Goal: Information Seeking & Learning: Learn about a topic

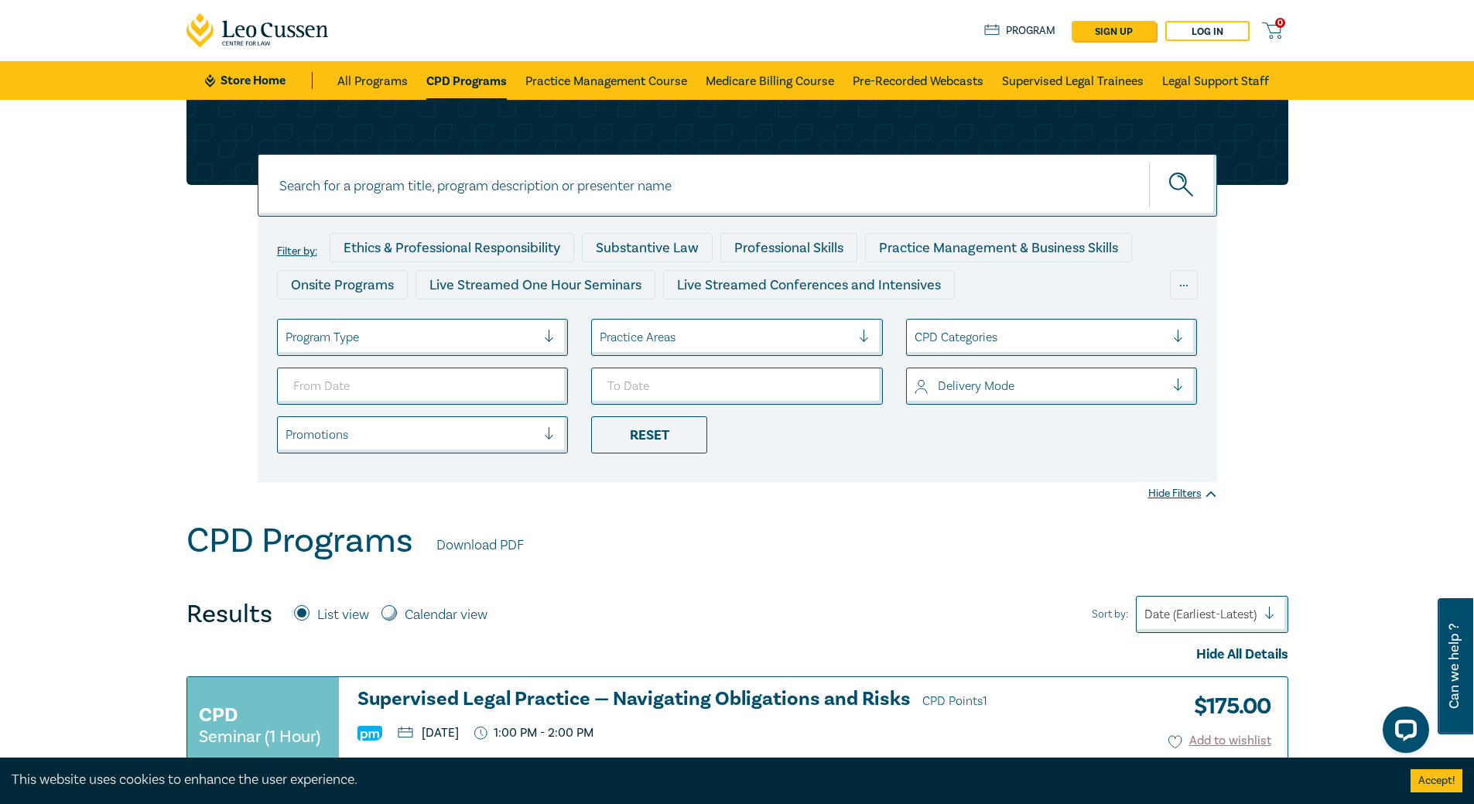
click at [1103, 336] on div at bounding box center [1040, 337] width 251 height 20
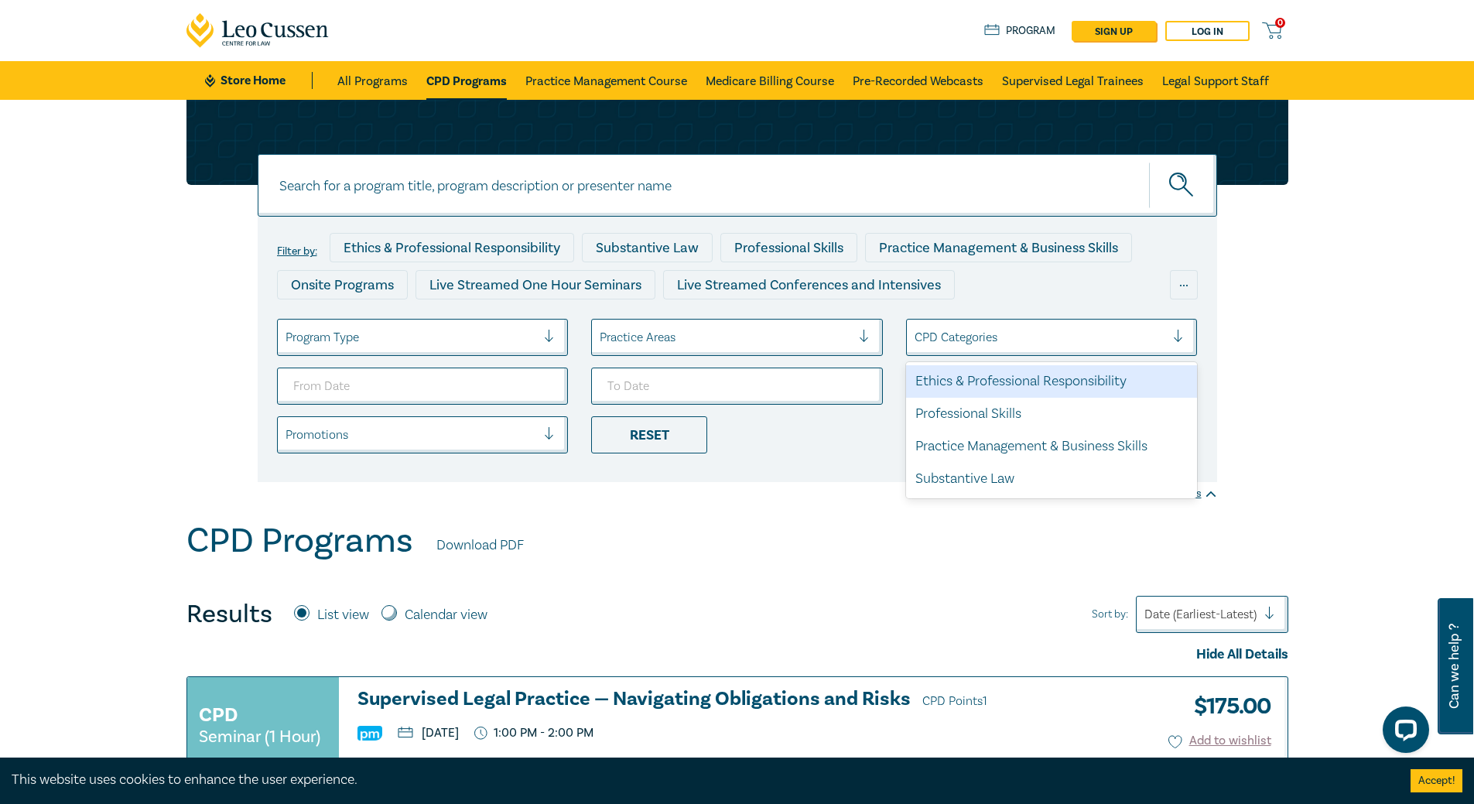
click at [1103, 335] on div at bounding box center [1040, 337] width 251 height 20
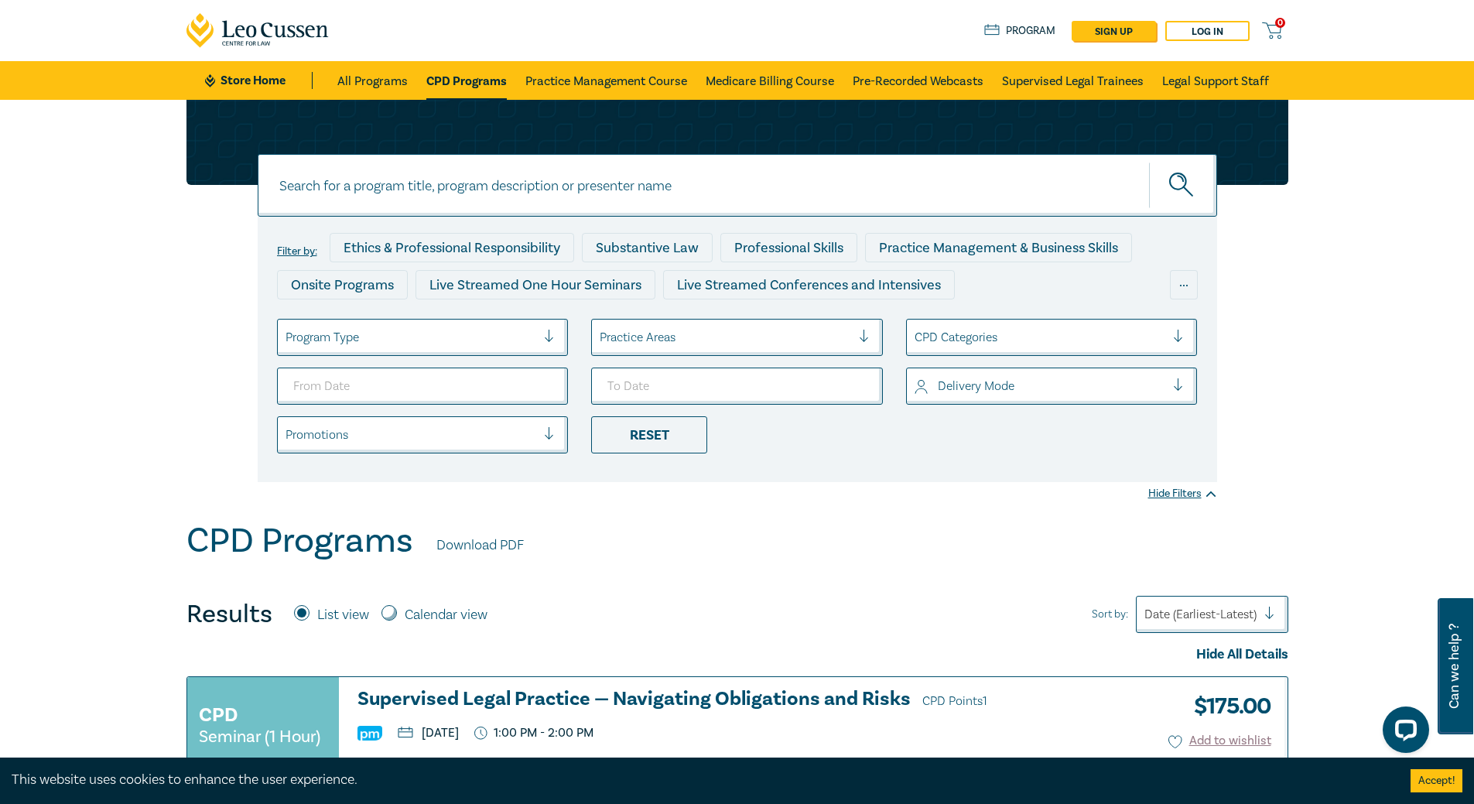
click at [782, 335] on div at bounding box center [725, 337] width 251 height 20
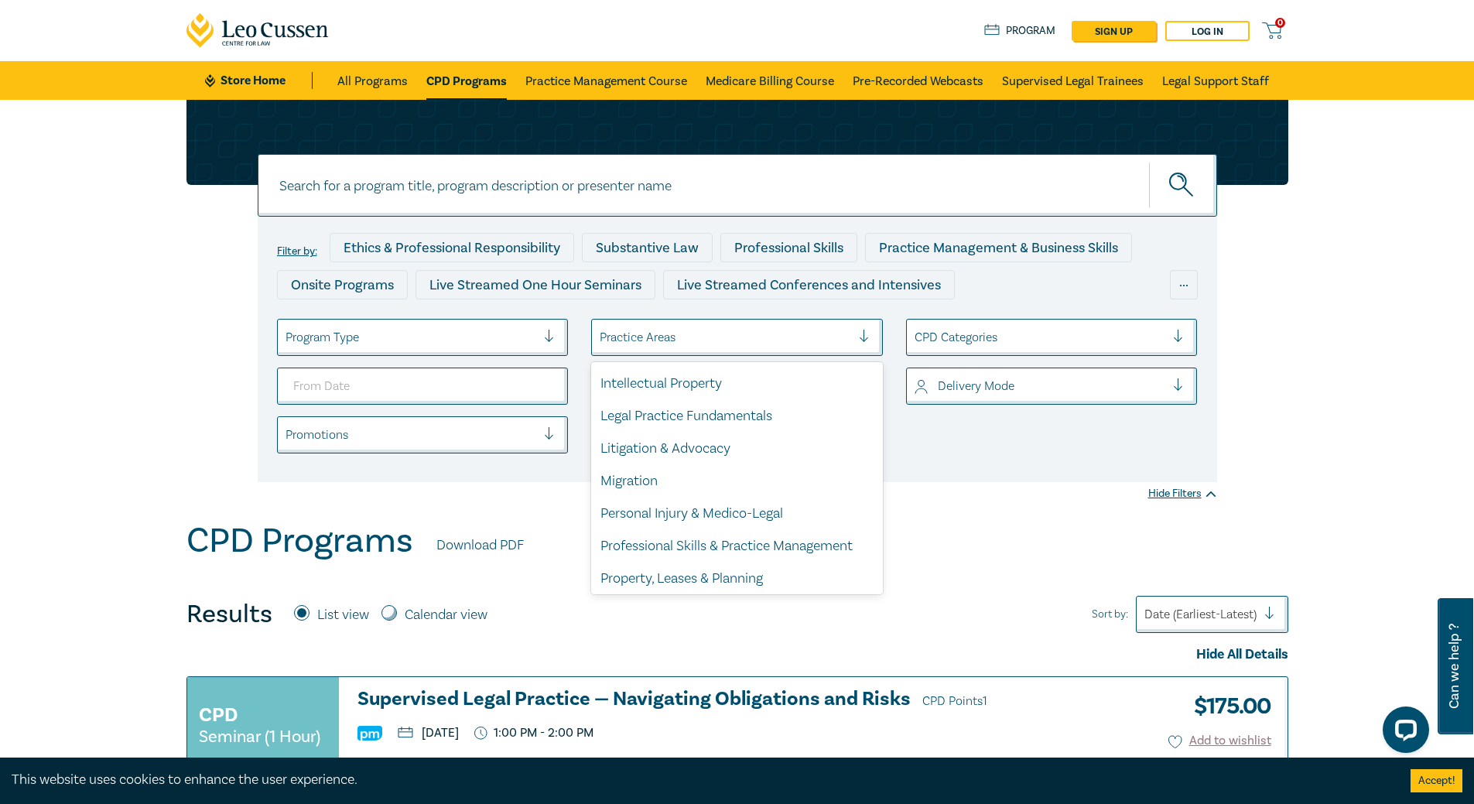
scroll to position [455, 0]
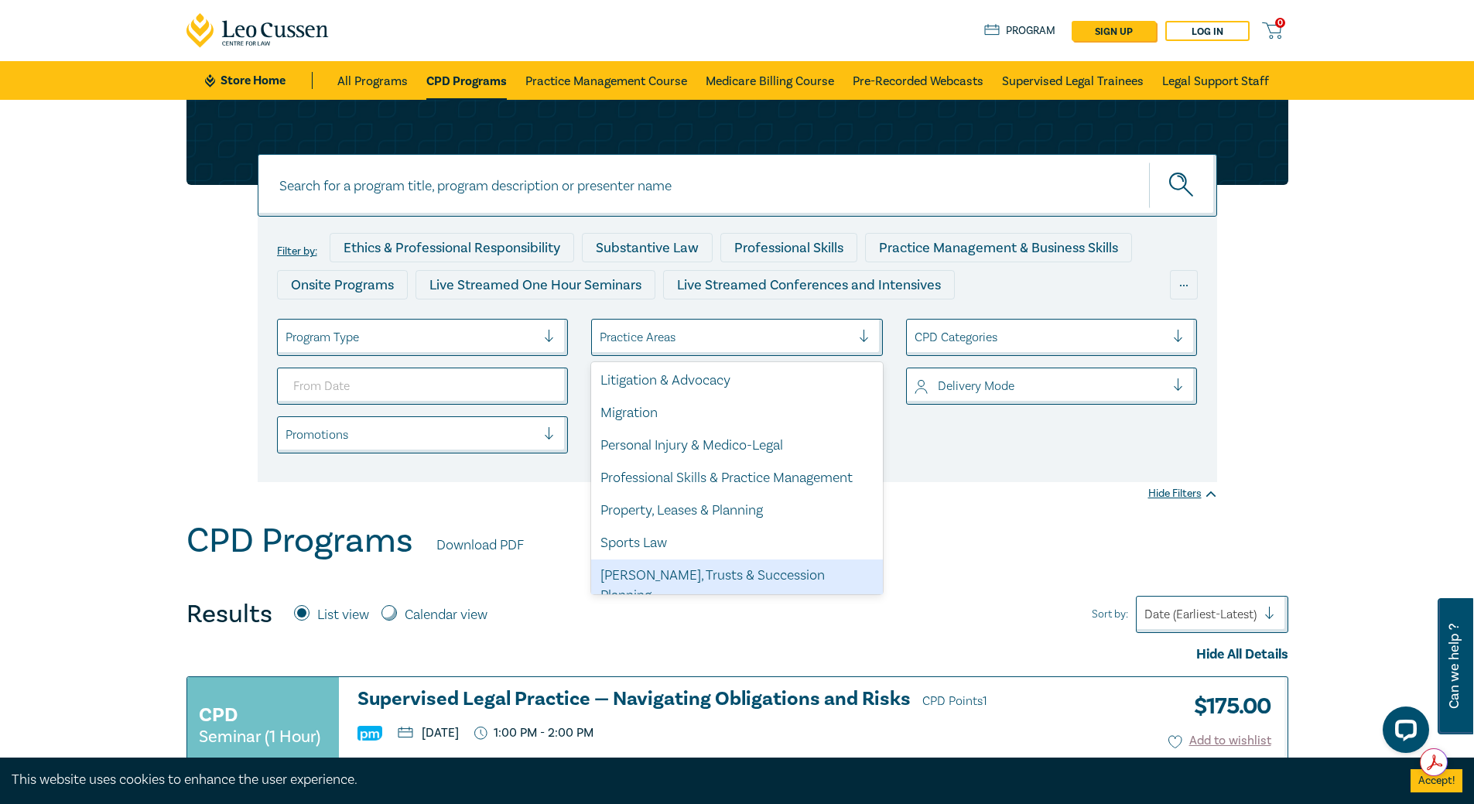
click at [758, 578] on div "[PERSON_NAME], Trusts & Succession Planning" at bounding box center [737, 585] width 292 height 53
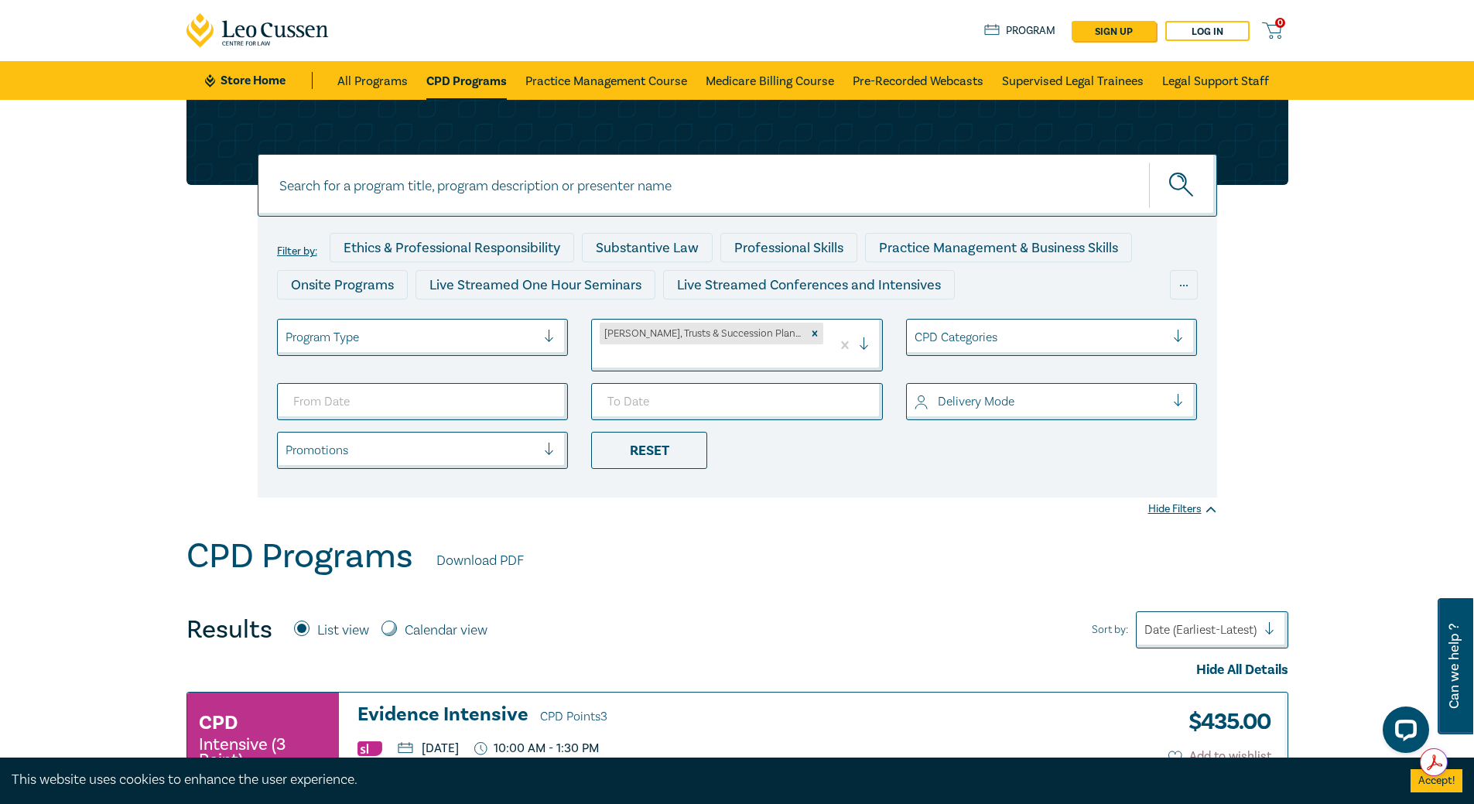
click at [529, 335] on div at bounding box center [411, 337] width 251 height 20
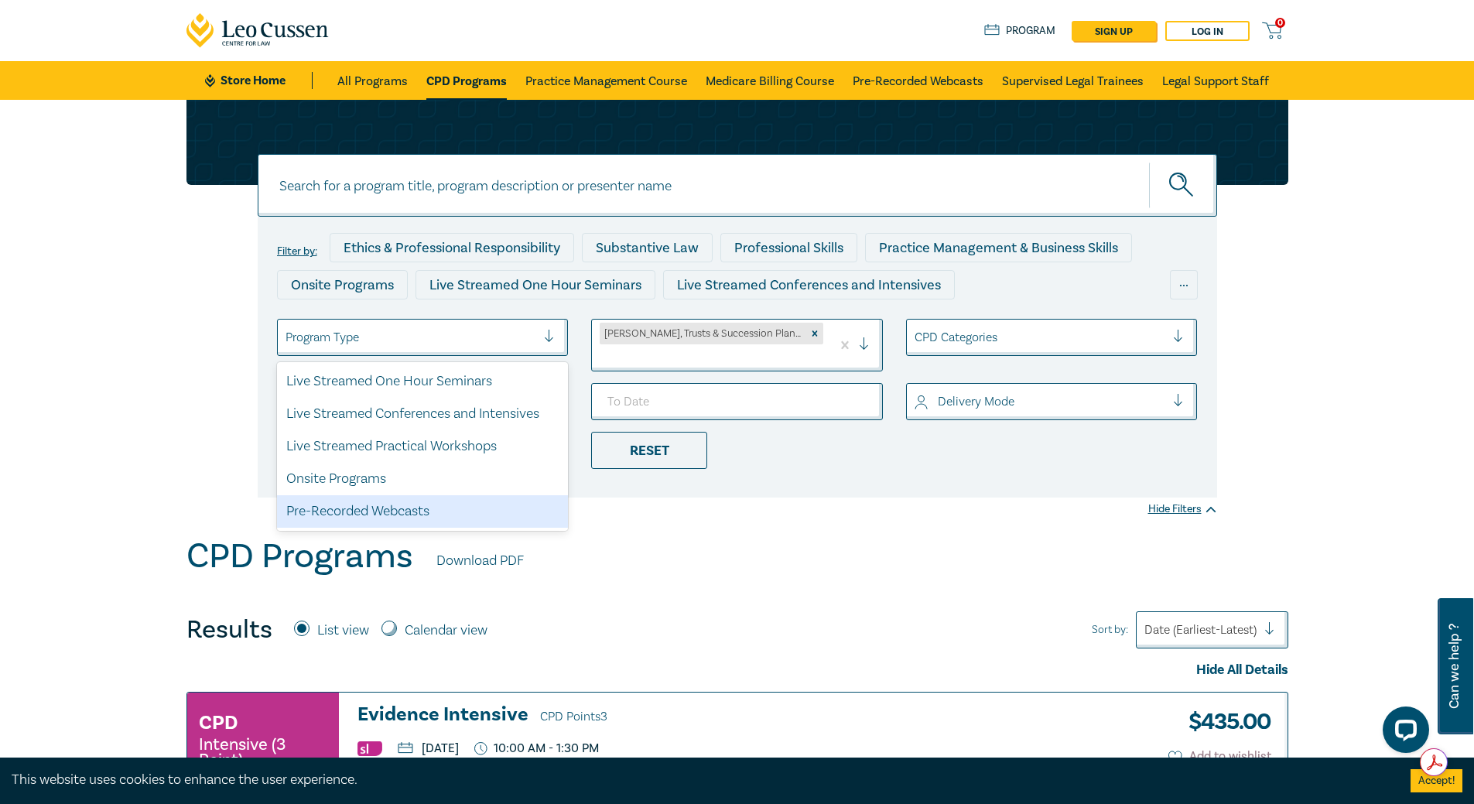
click at [413, 519] on div "Pre-Recorded Webcasts" at bounding box center [423, 511] width 292 height 33
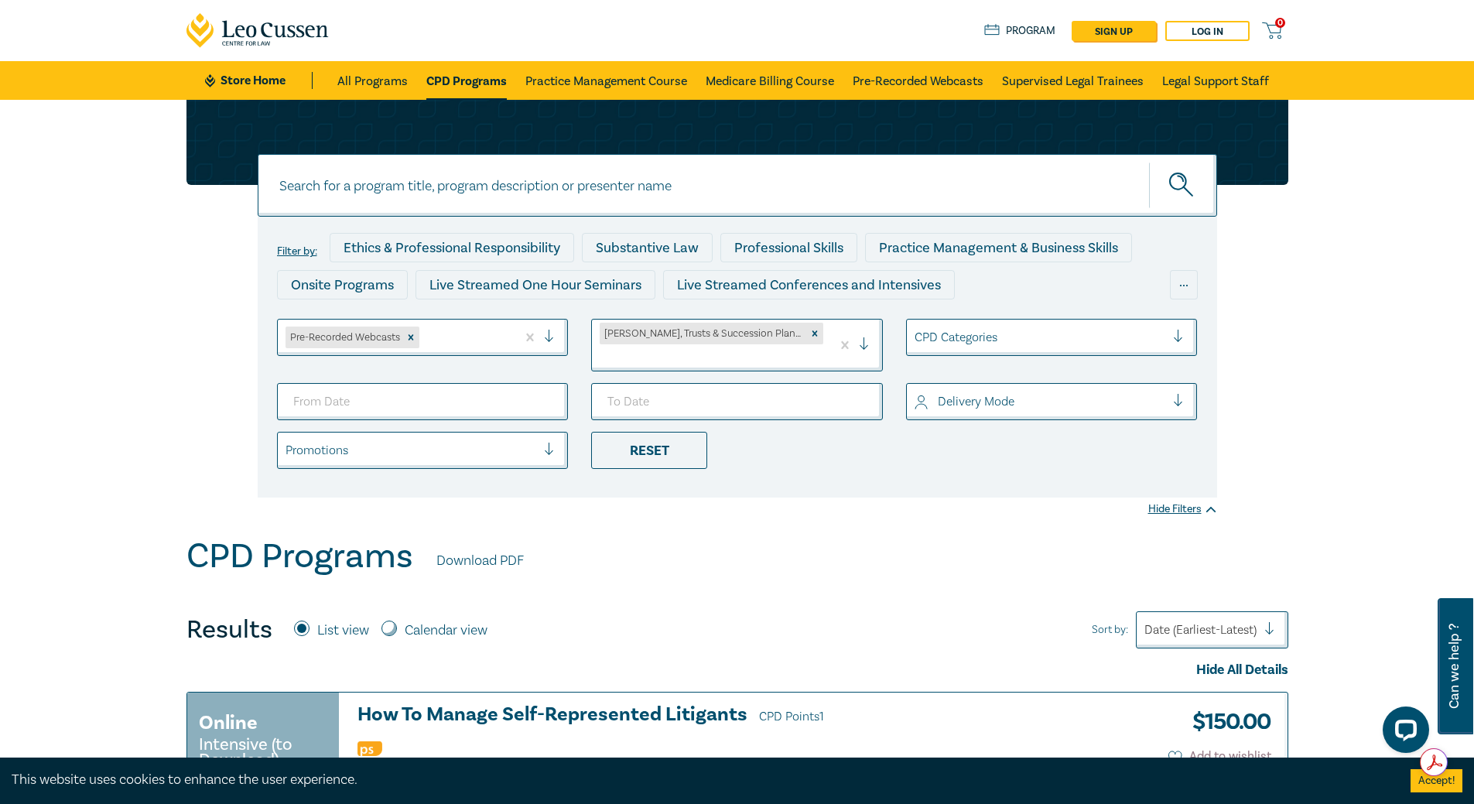
click at [1183, 182] on icon "submit" at bounding box center [1180, 178] width 5 height 5
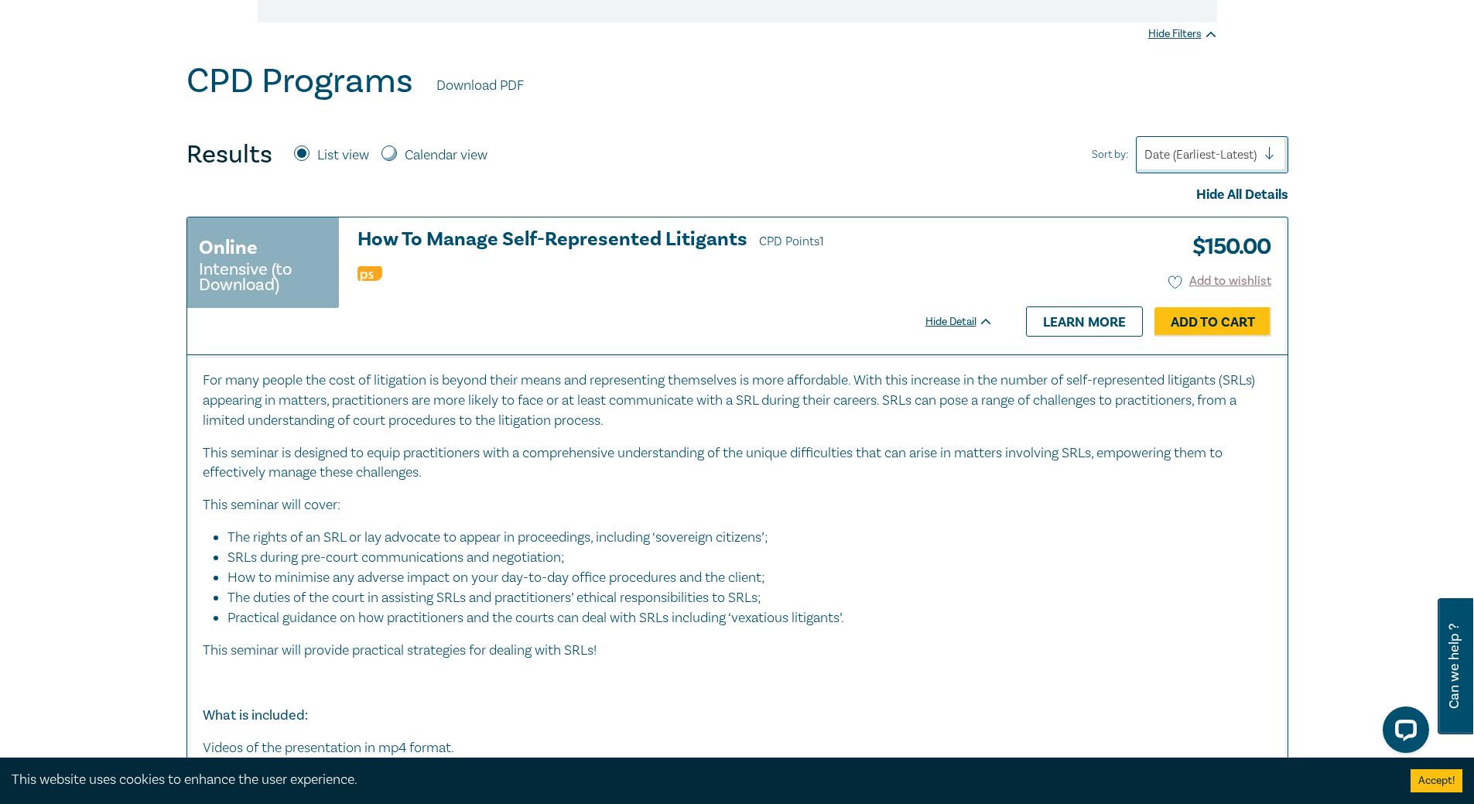
scroll to position [155, 0]
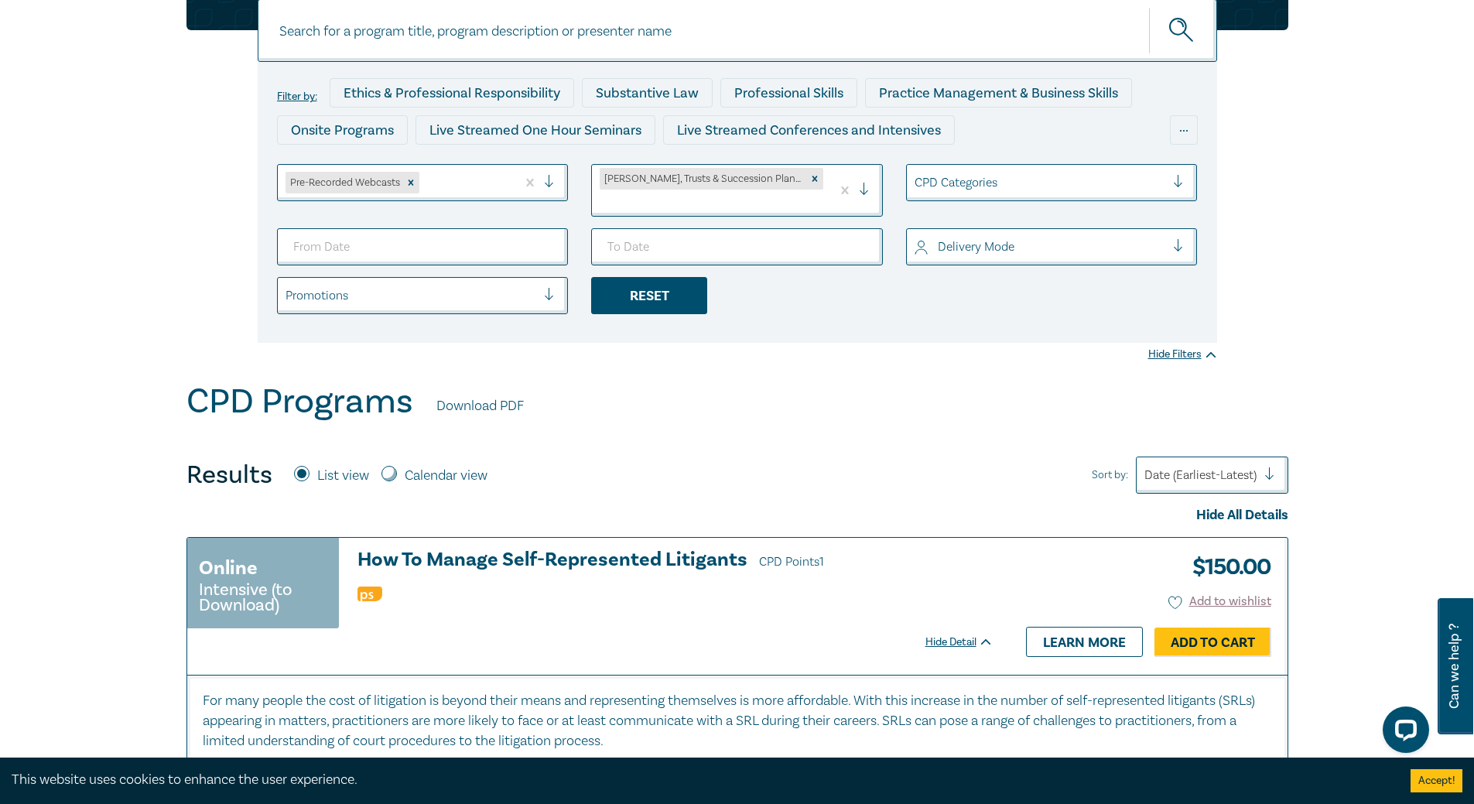
click at [663, 282] on div "Reset" at bounding box center [649, 295] width 116 height 37
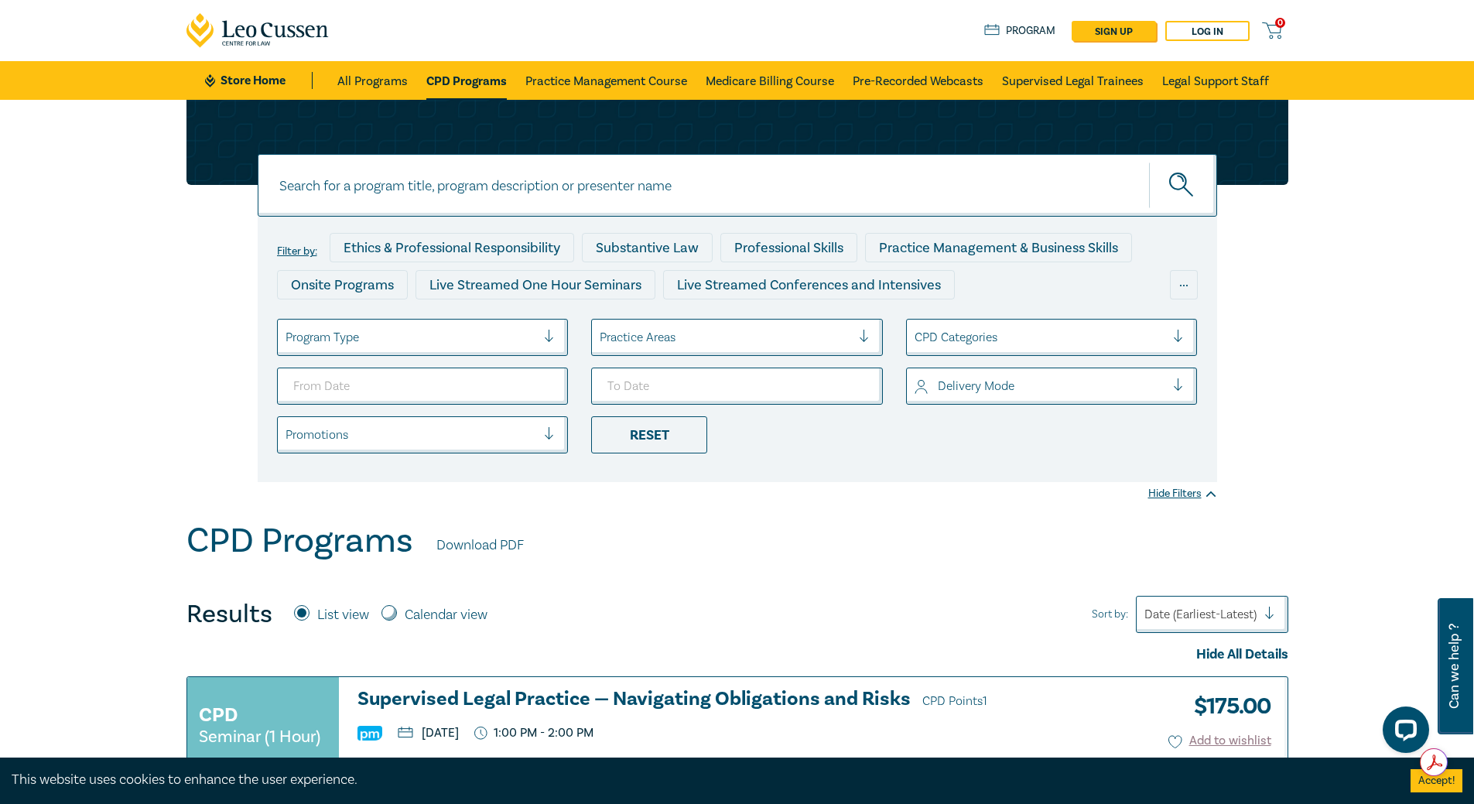
click at [488, 340] on div at bounding box center [411, 337] width 251 height 20
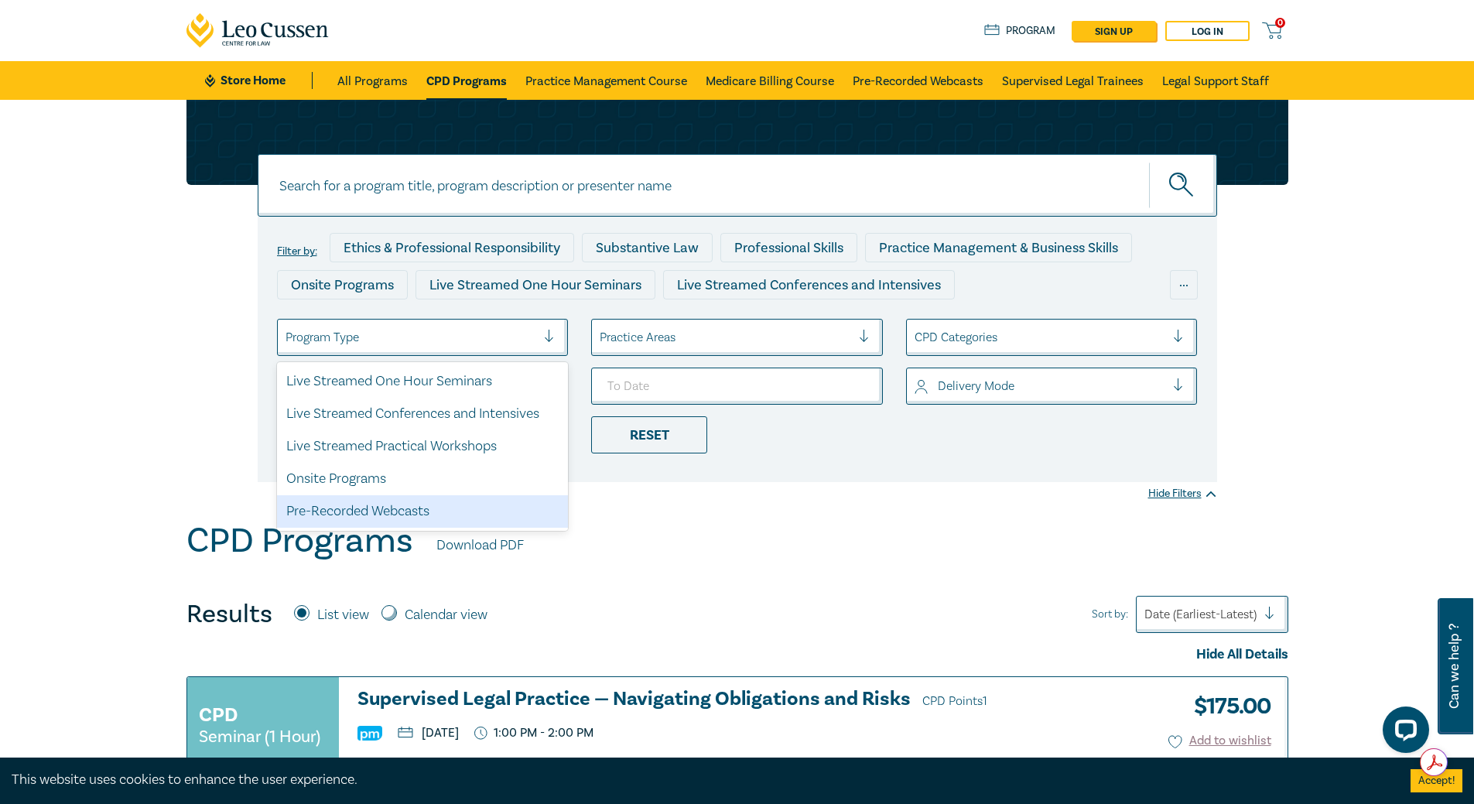
click at [490, 504] on div "Pre-Recorded Webcasts" at bounding box center [423, 511] width 292 height 33
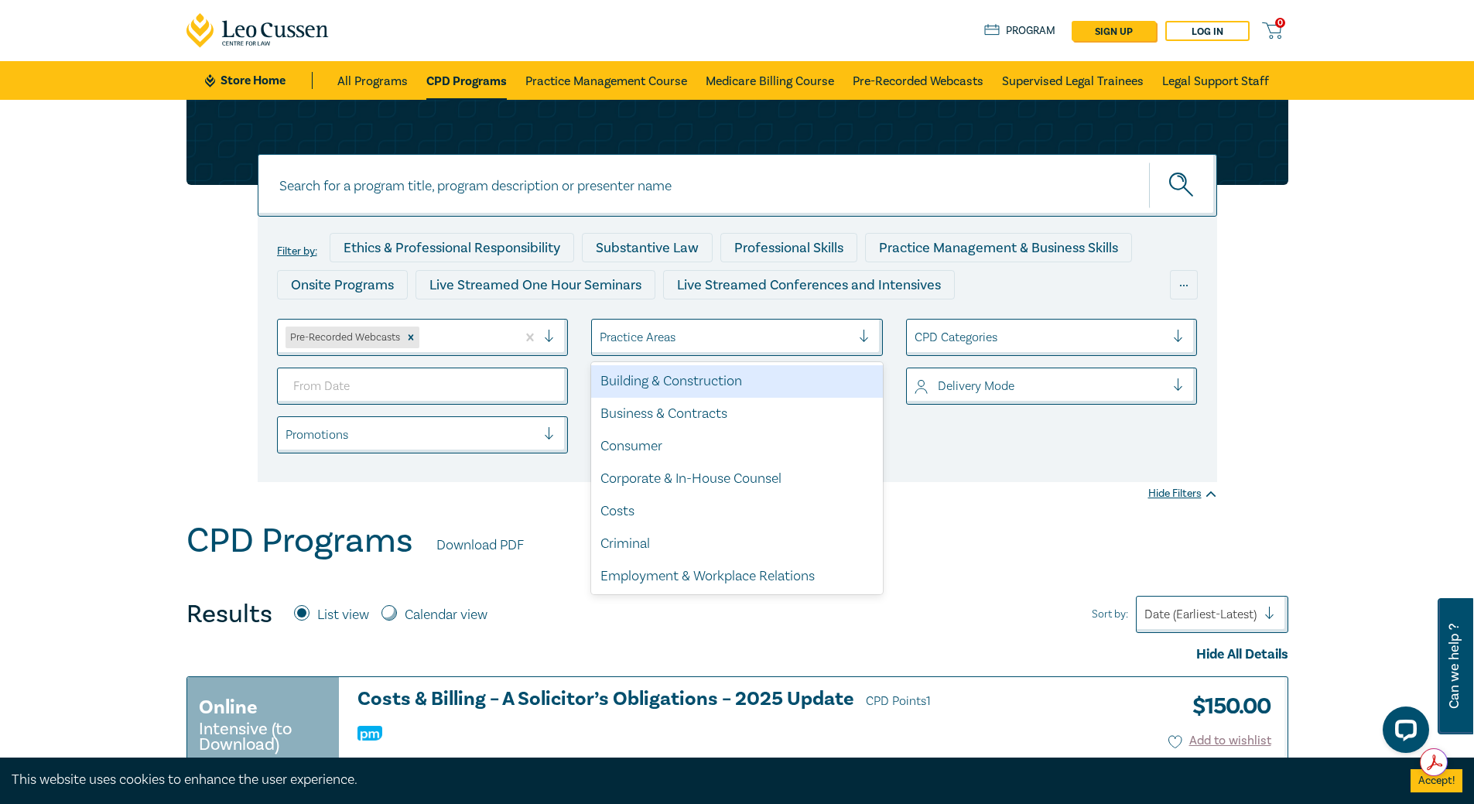
click at [714, 343] on div at bounding box center [725, 337] width 251 height 20
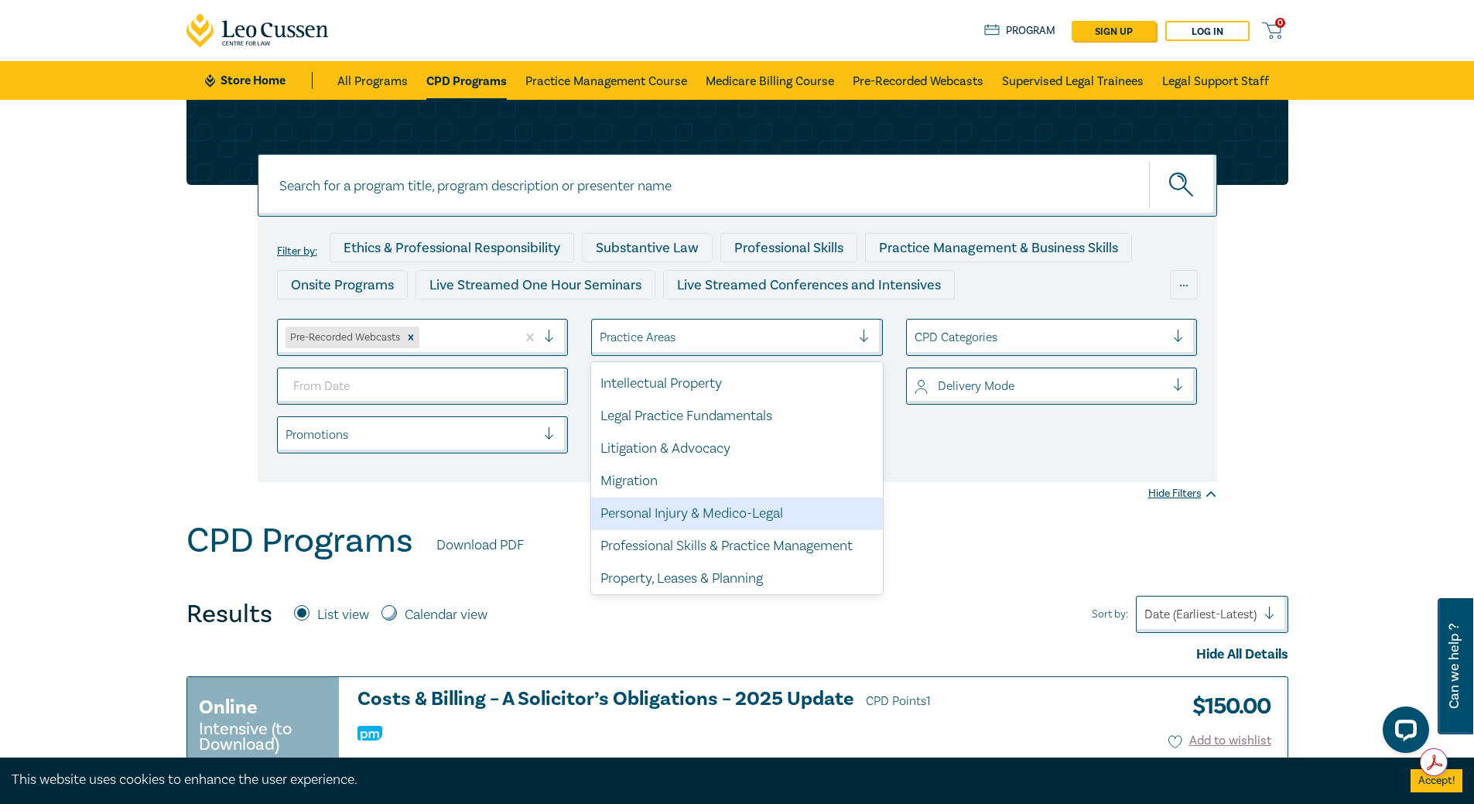
scroll to position [455, 0]
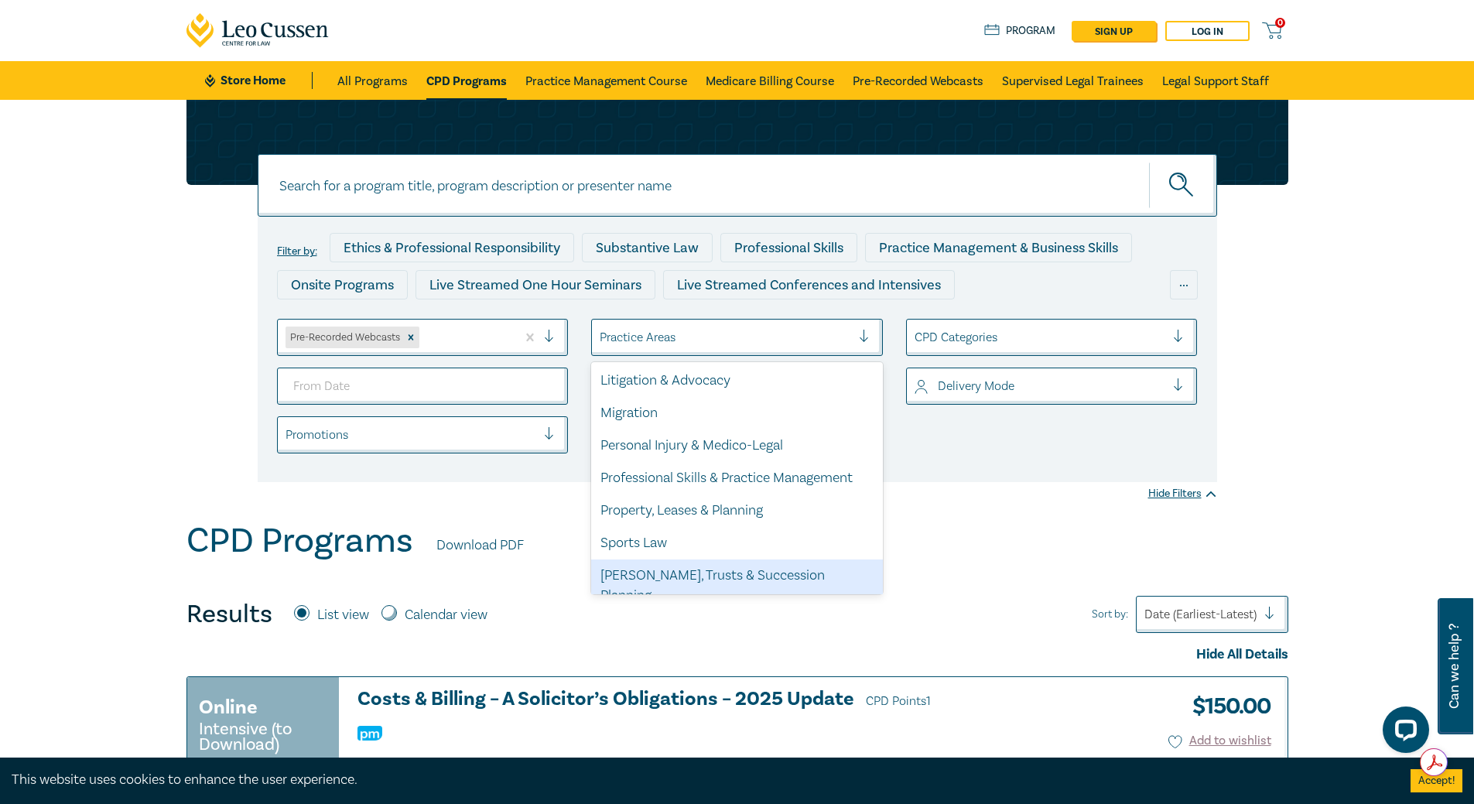
click at [742, 575] on div "[PERSON_NAME], Trusts & Succession Planning" at bounding box center [737, 585] width 292 height 53
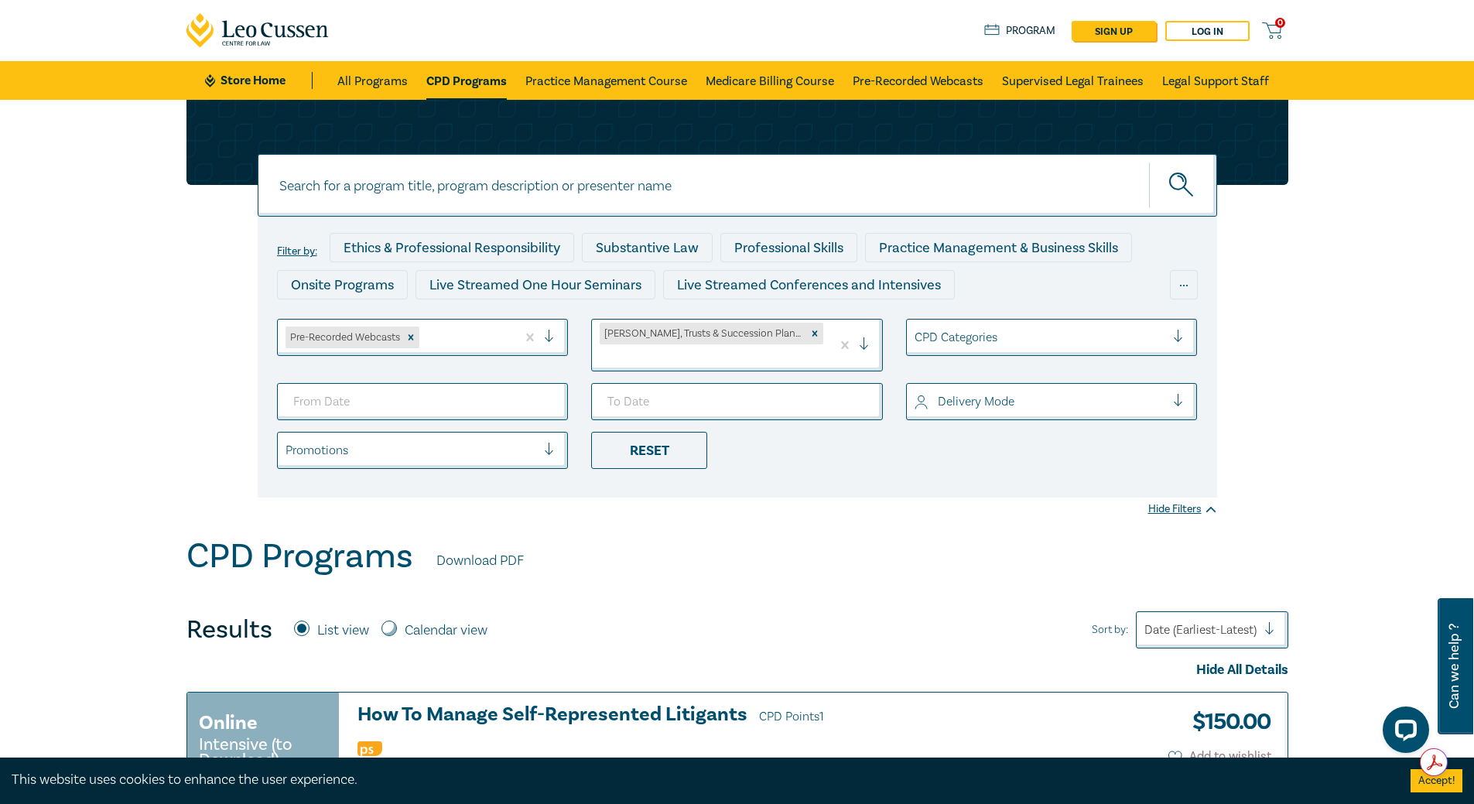
click at [1010, 337] on div at bounding box center [1040, 337] width 251 height 20
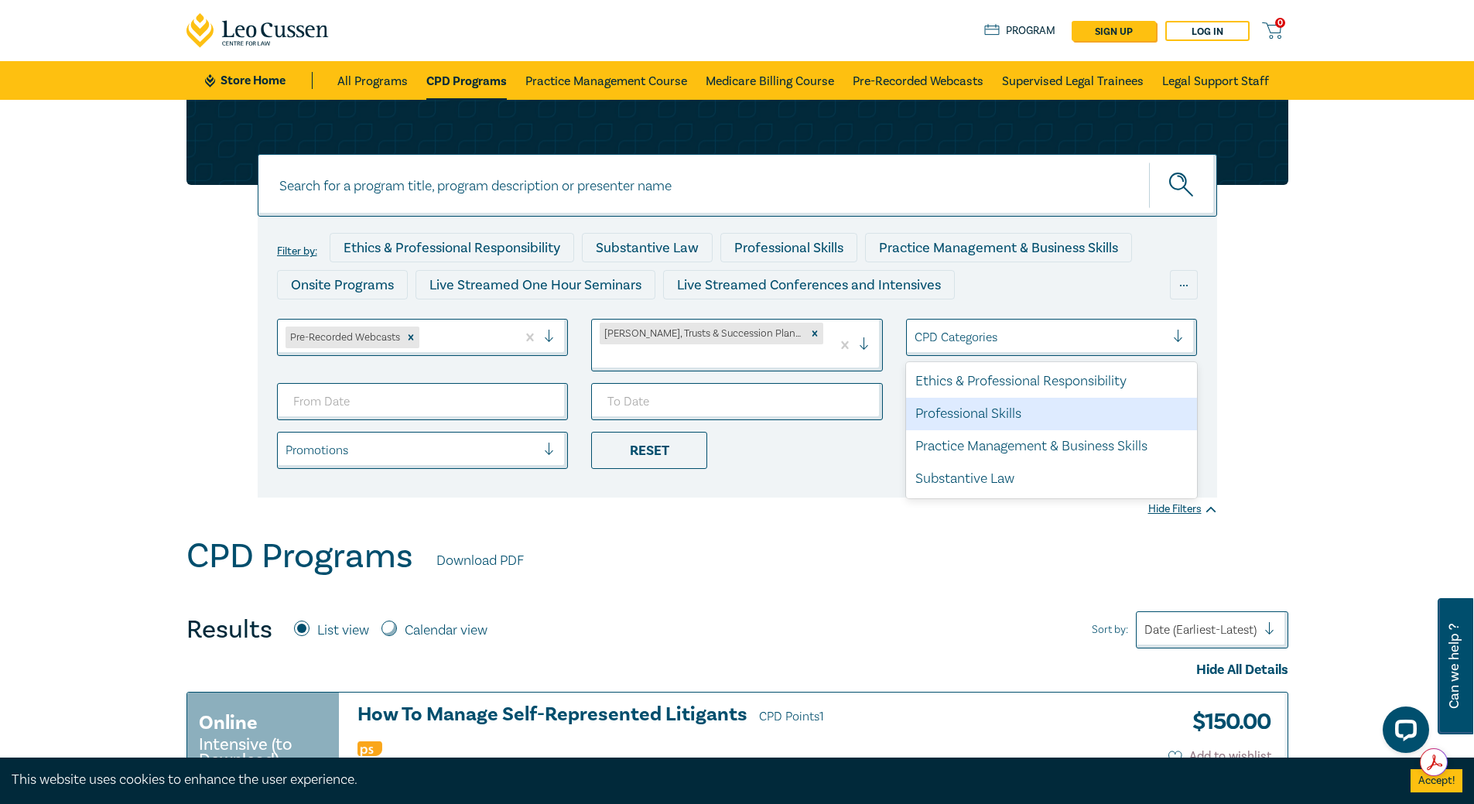
click at [761, 536] on div "CPD Programs Download PDF" at bounding box center [737, 560] width 1102 height 48
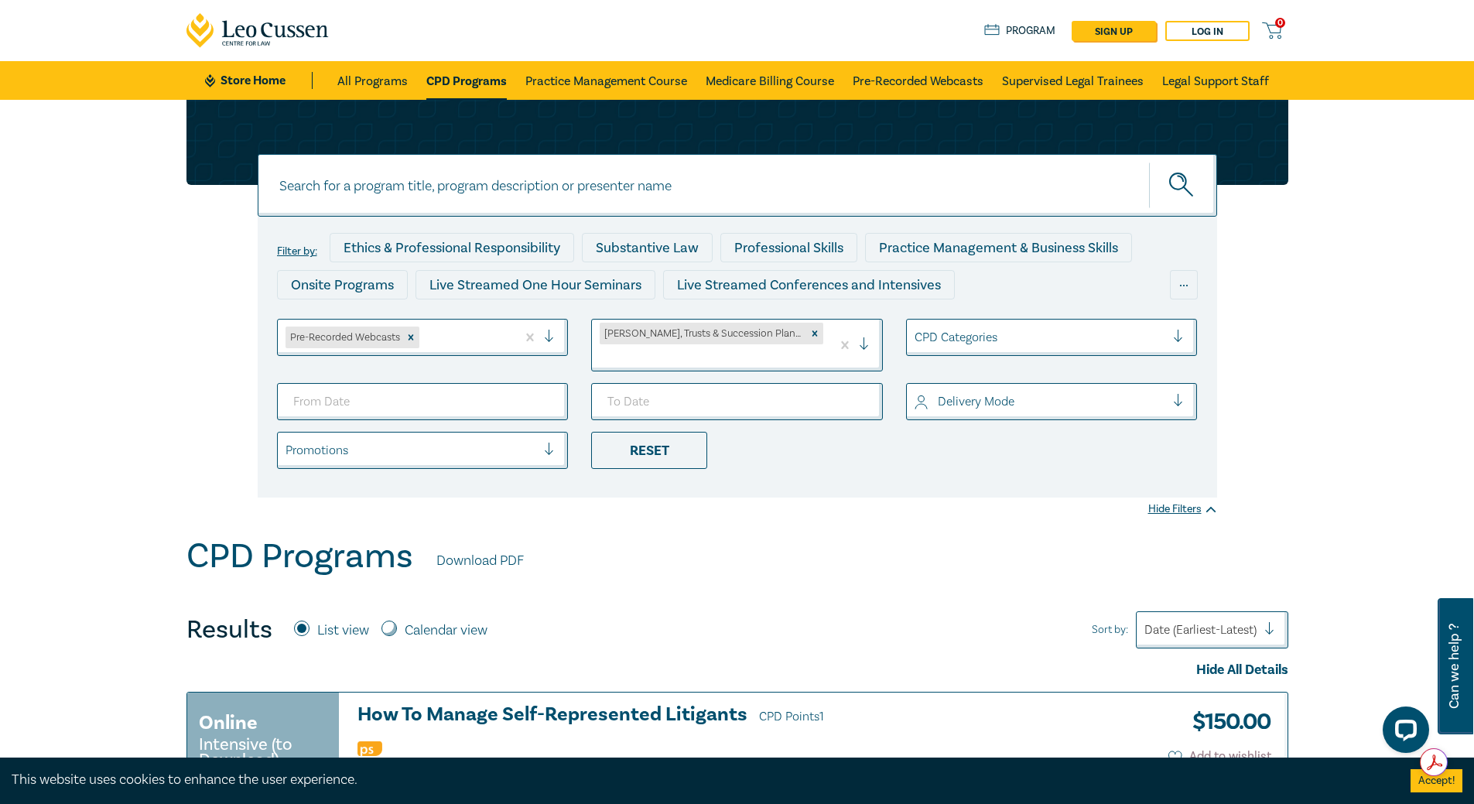
click at [1025, 388] on div "Delivery Mode" at bounding box center [1040, 401] width 267 height 26
click at [956, 464] on div "Live Stream" at bounding box center [1052, 478] width 292 height 33
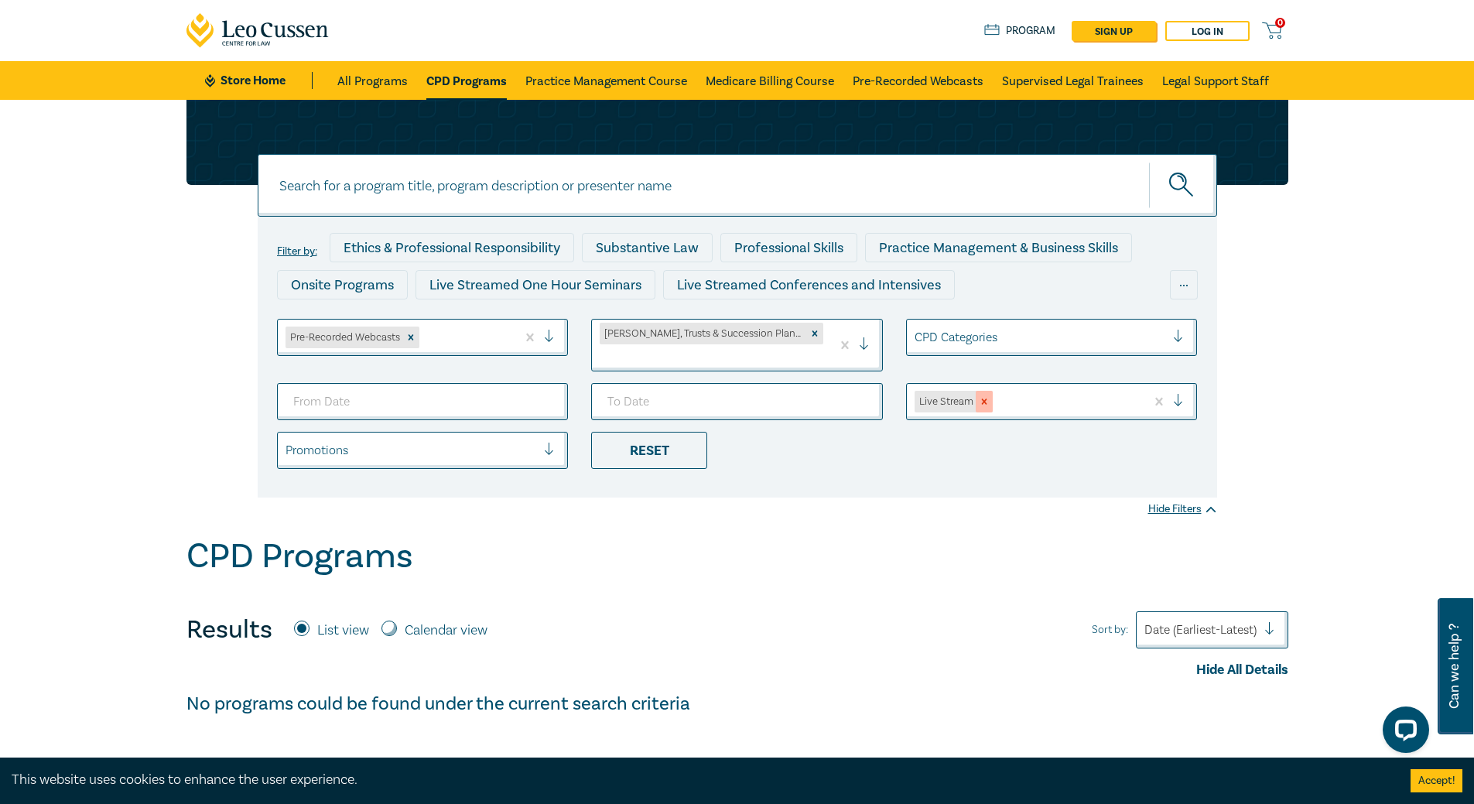
click at [984, 399] on icon "Remove Live Stream" at bounding box center [983, 401] width 5 height 5
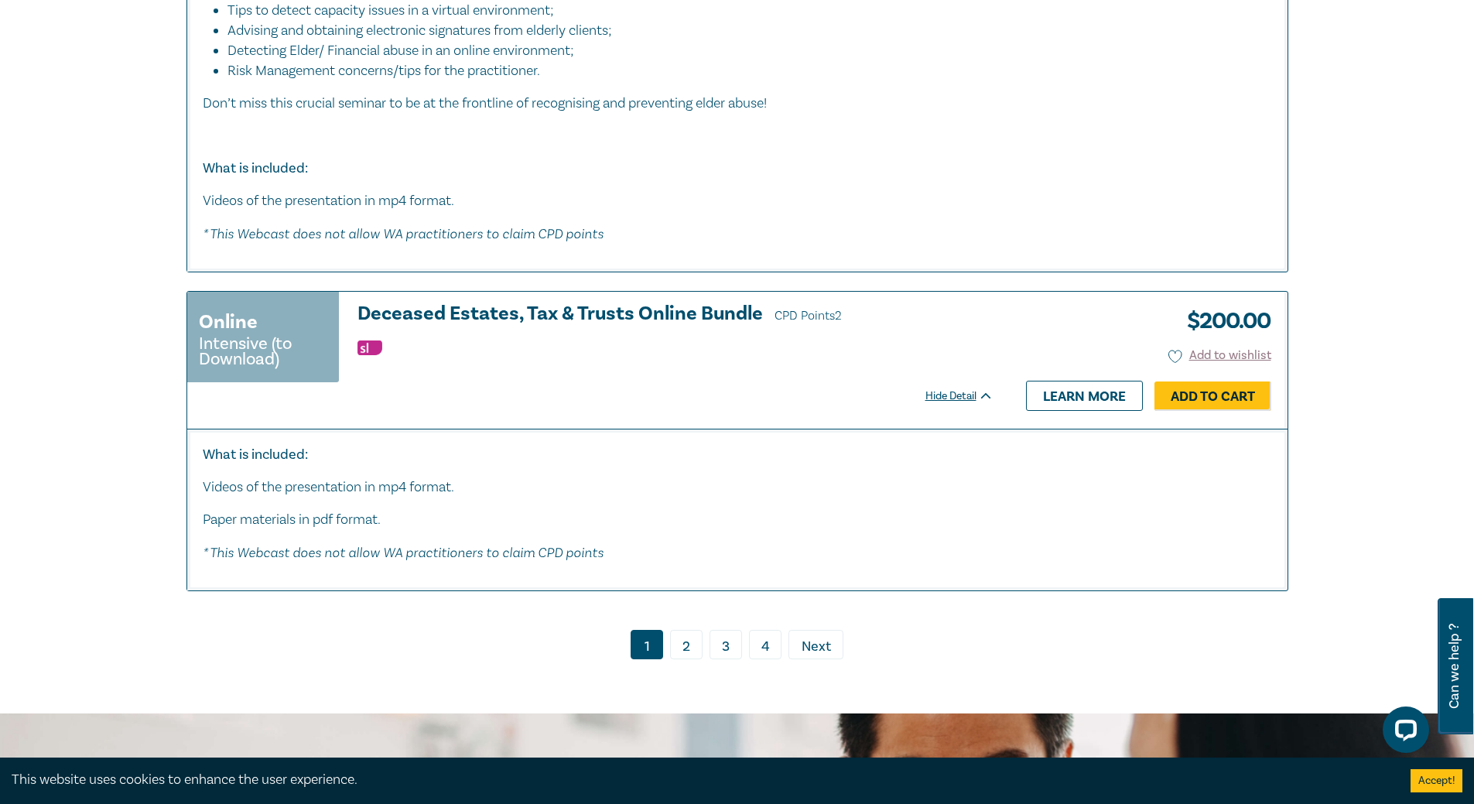
scroll to position [7815, 0]
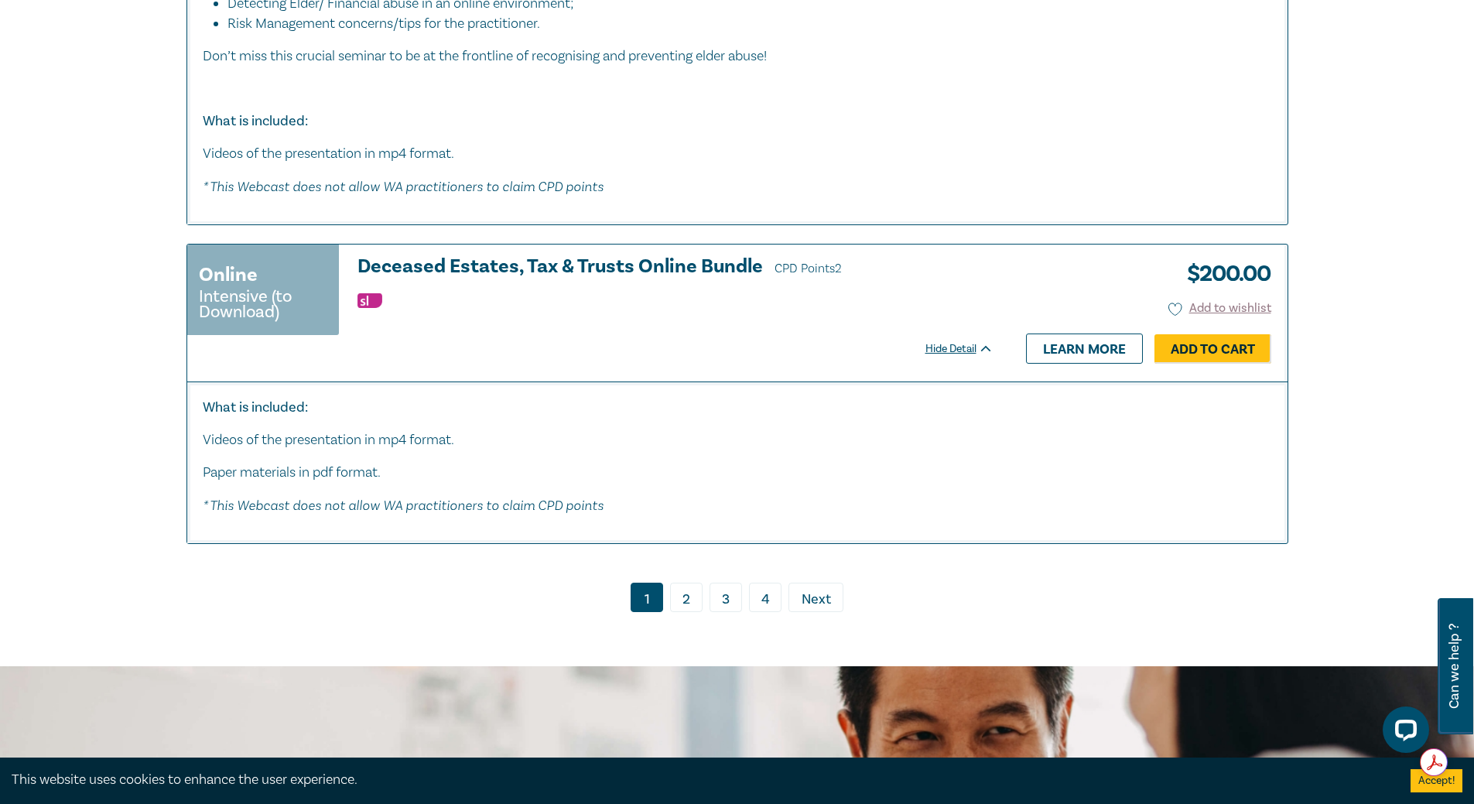
click at [822, 590] on span "Next" at bounding box center [816, 600] width 29 height 20
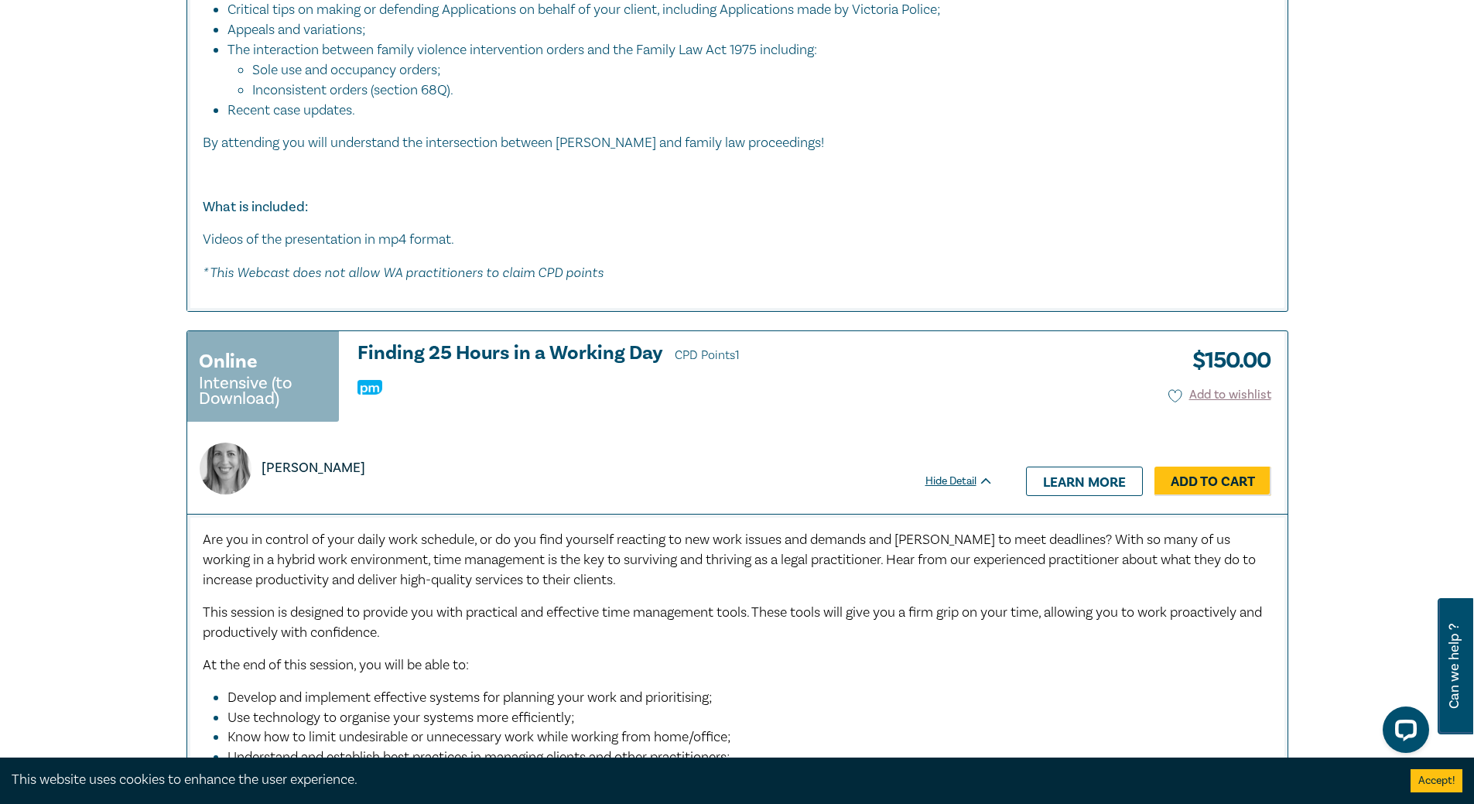
scroll to position [8744, 0]
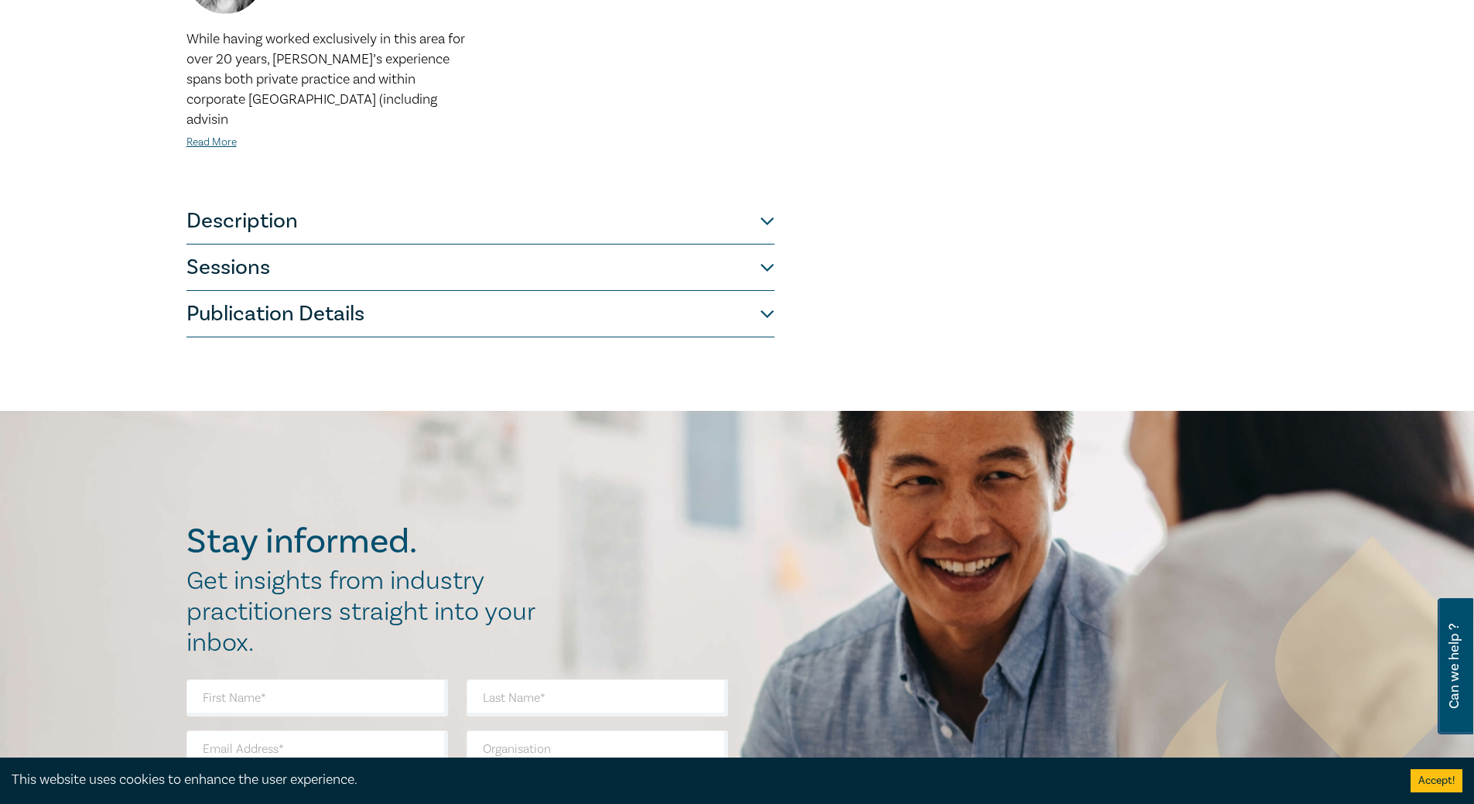
scroll to position [851, 0]
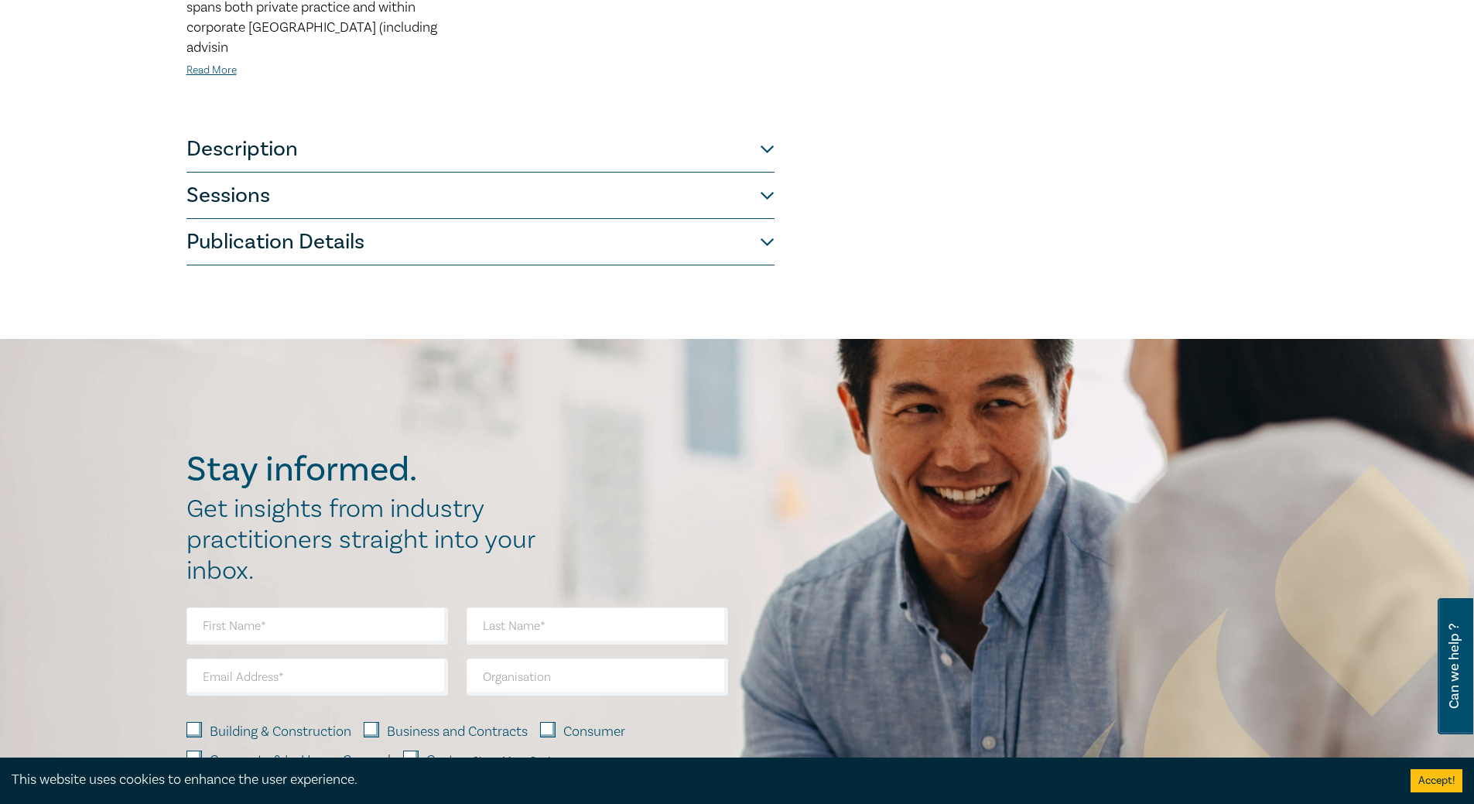
click at [621, 173] on button "Sessions" at bounding box center [480, 196] width 588 height 46
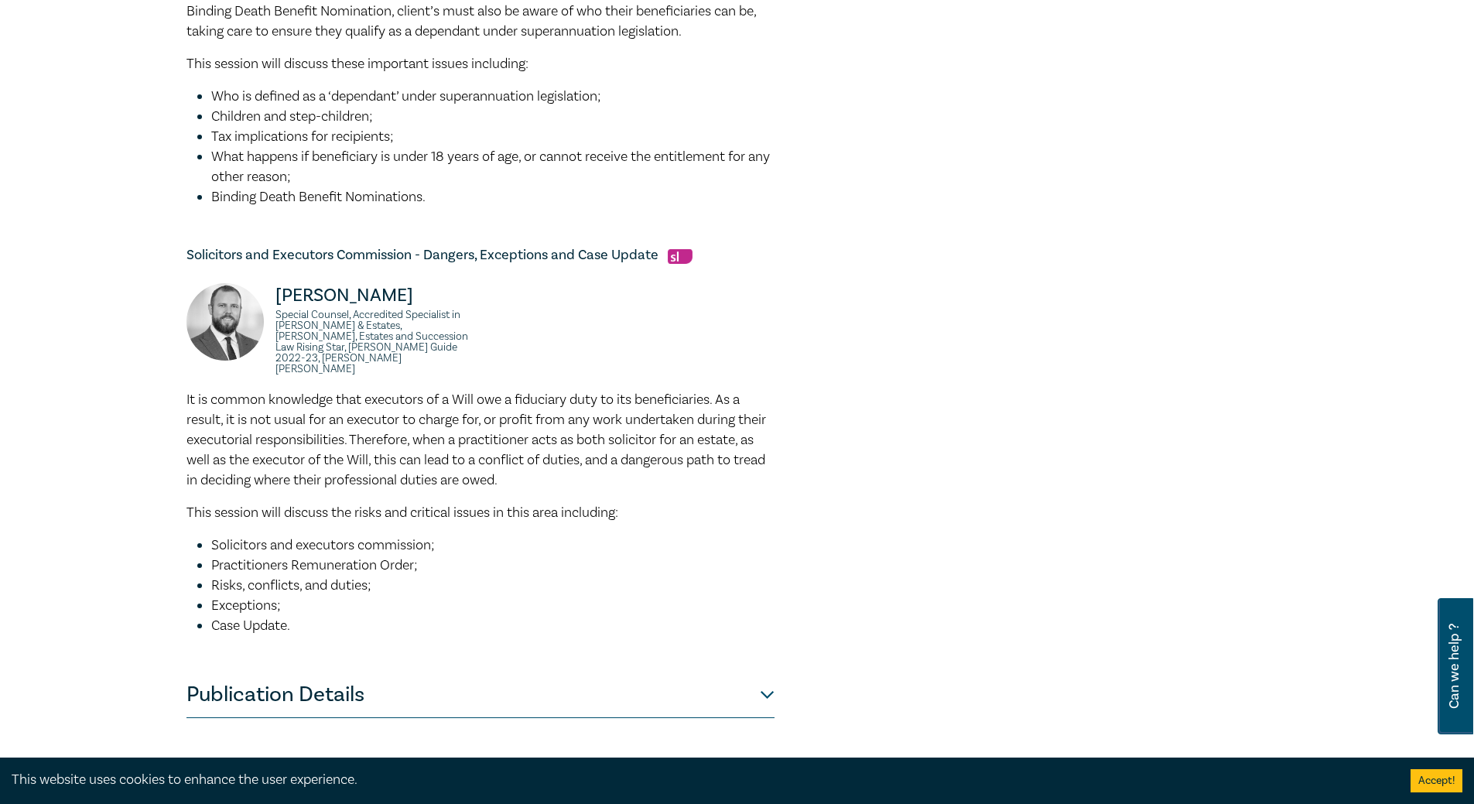
scroll to position [929, 0]
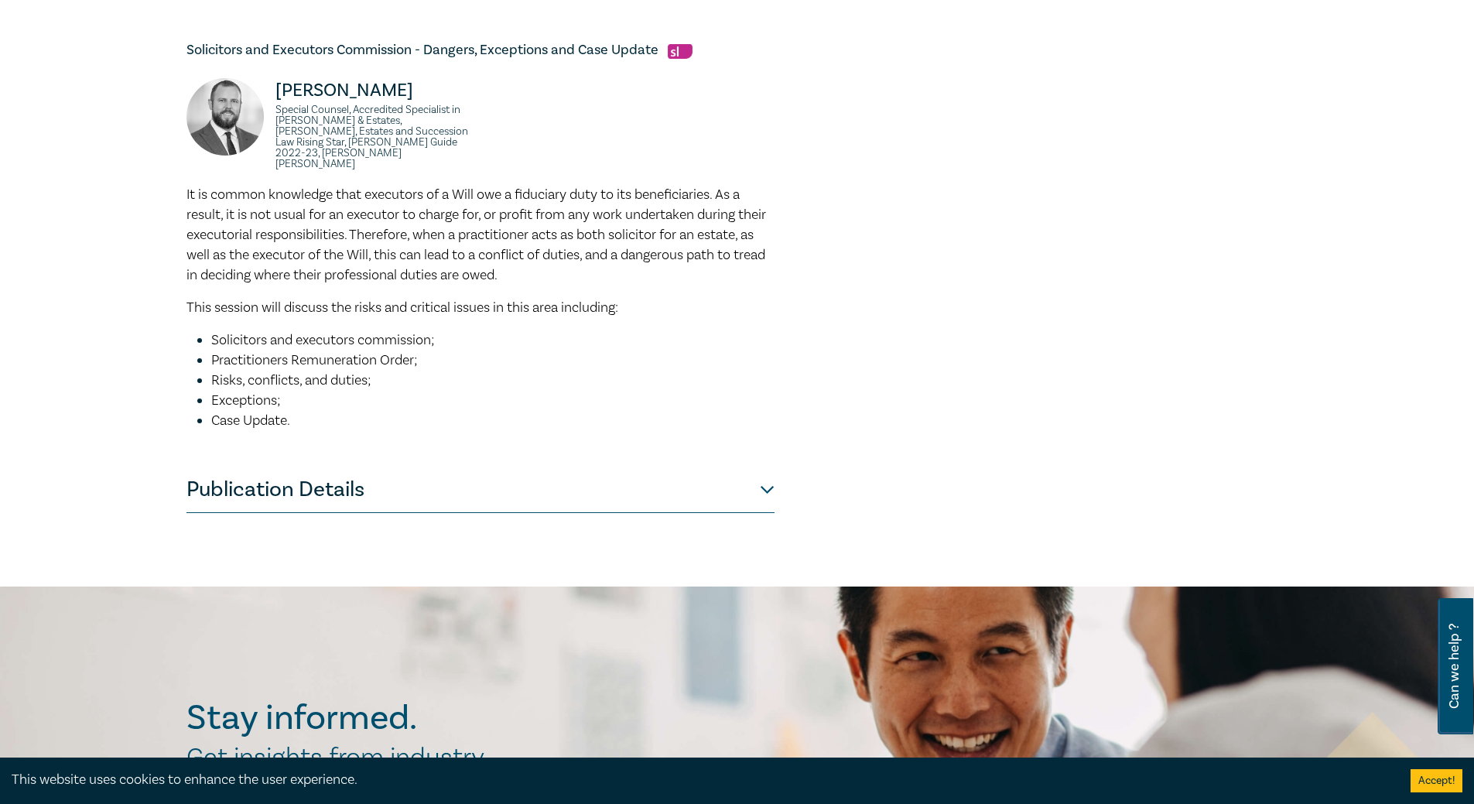
click at [768, 467] on button "Publication Details" at bounding box center [480, 490] width 588 height 46
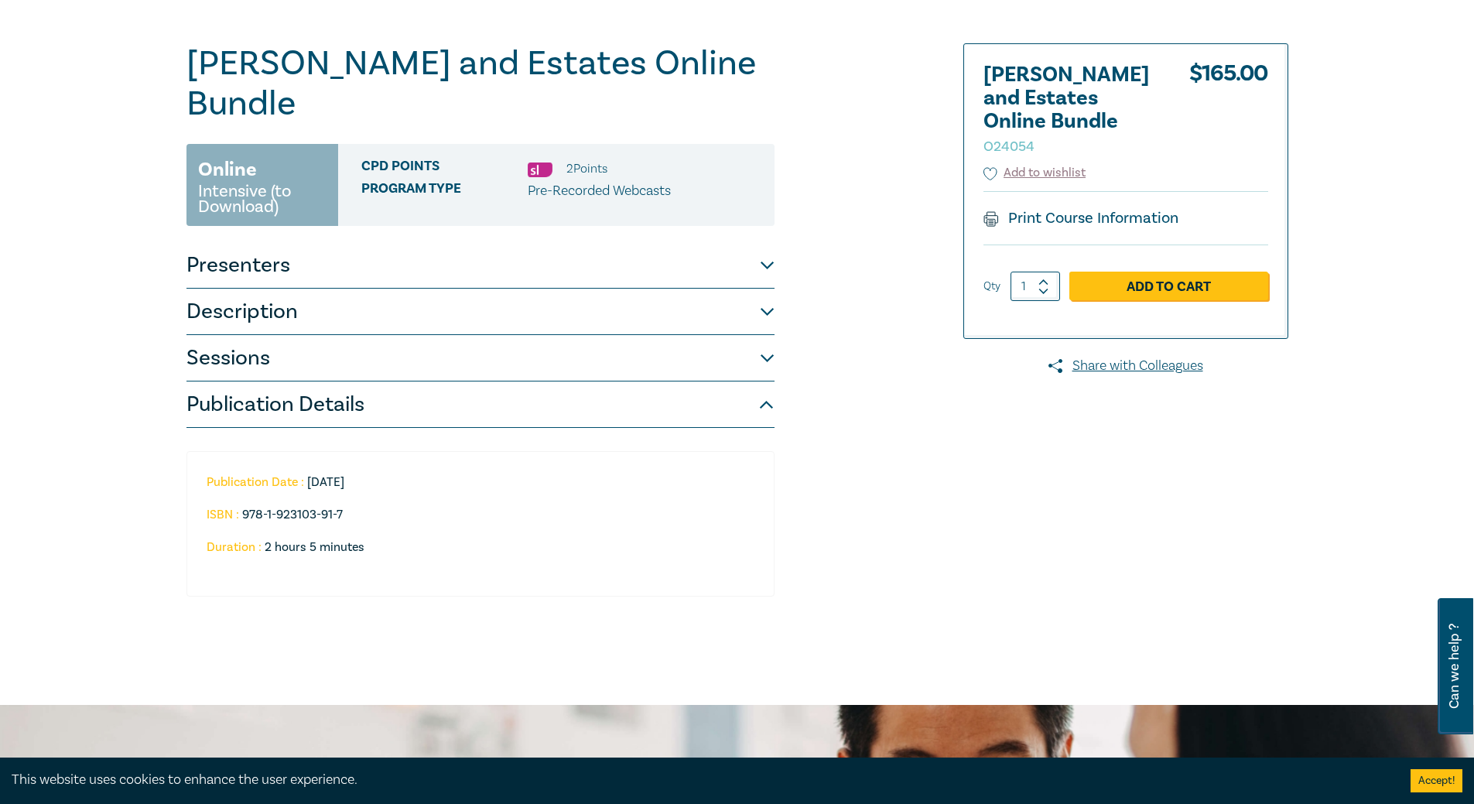
scroll to position [0, 0]
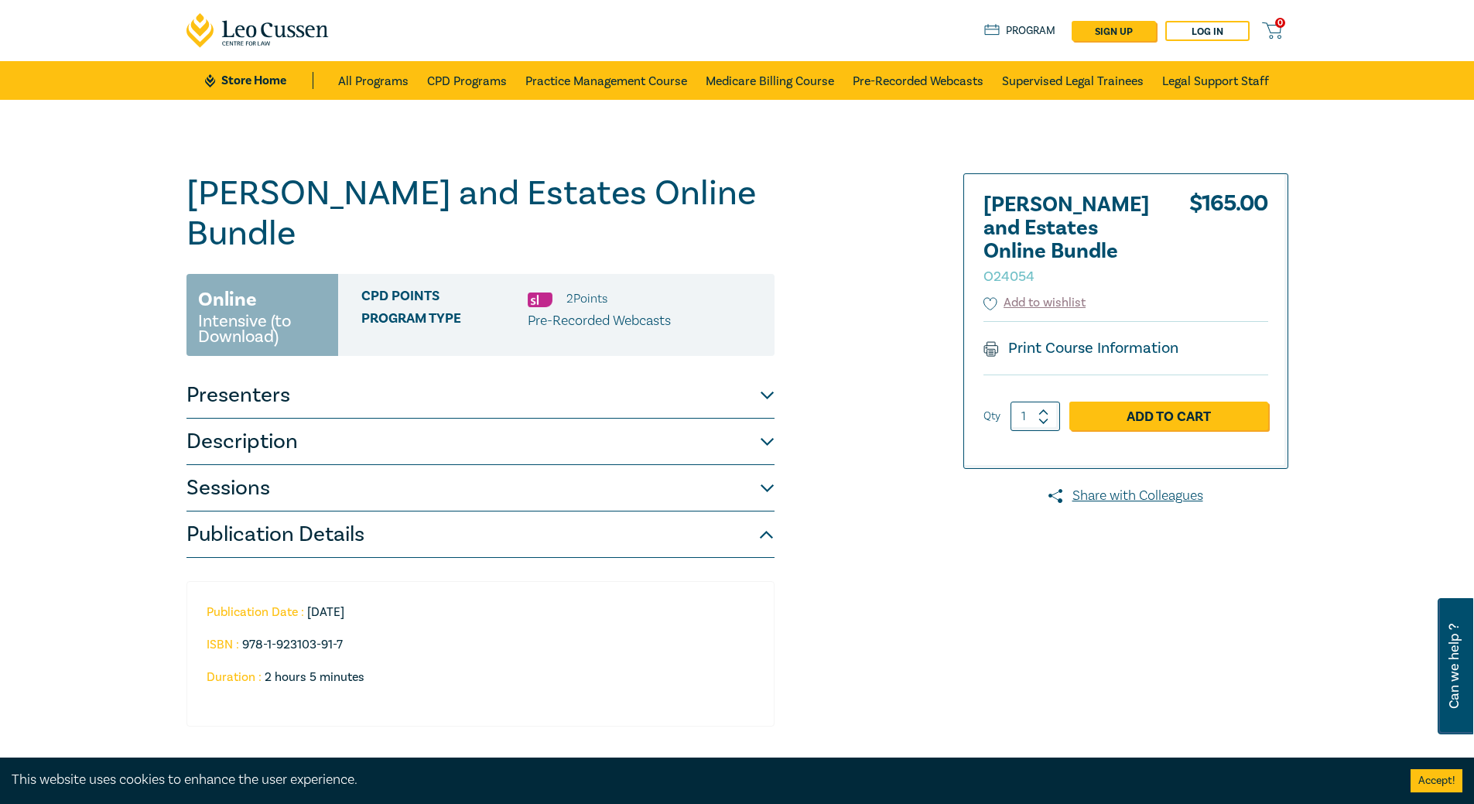
click at [714, 372] on button "Presenters" at bounding box center [480, 395] width 588 height 46
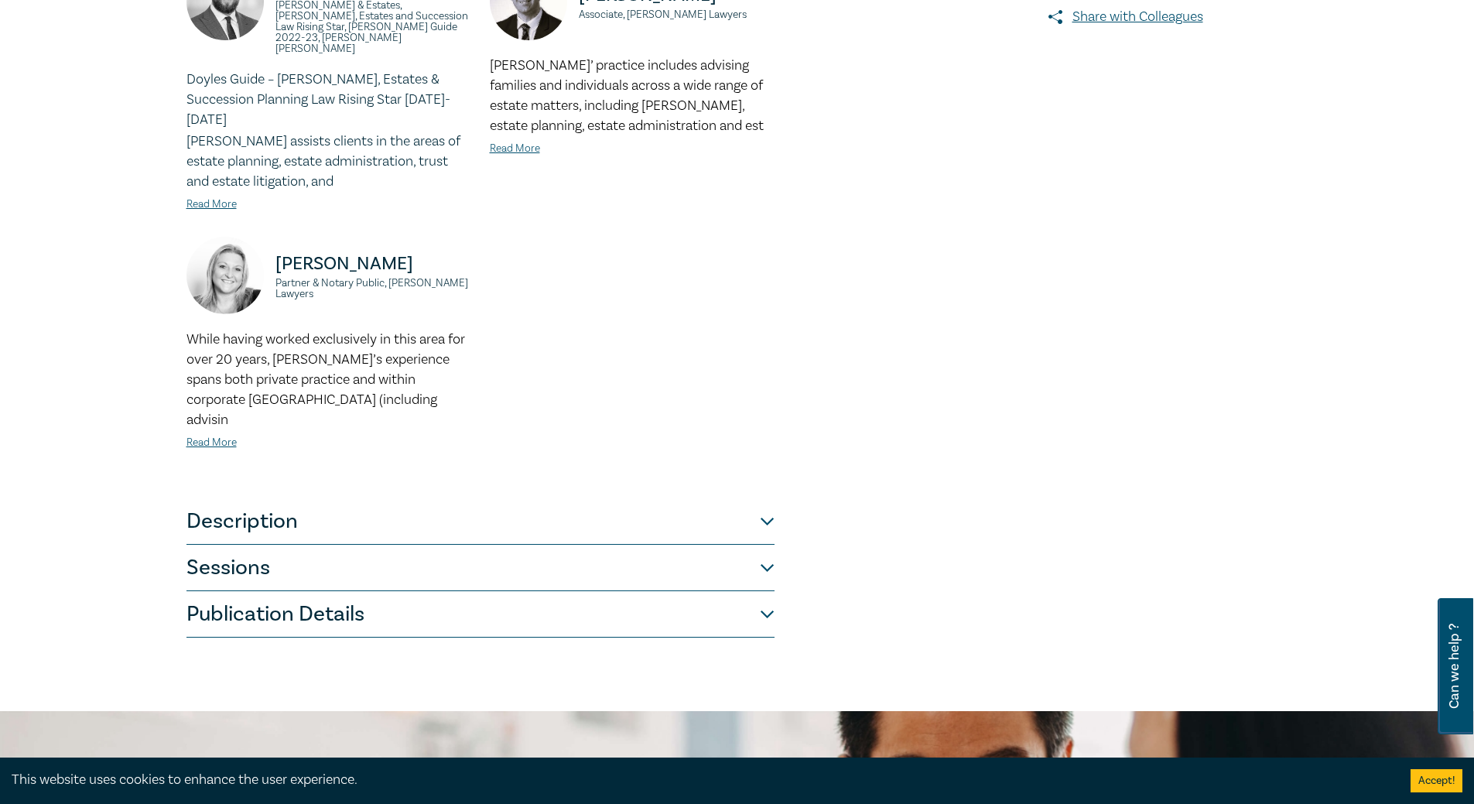
scroll to position [619, 0]
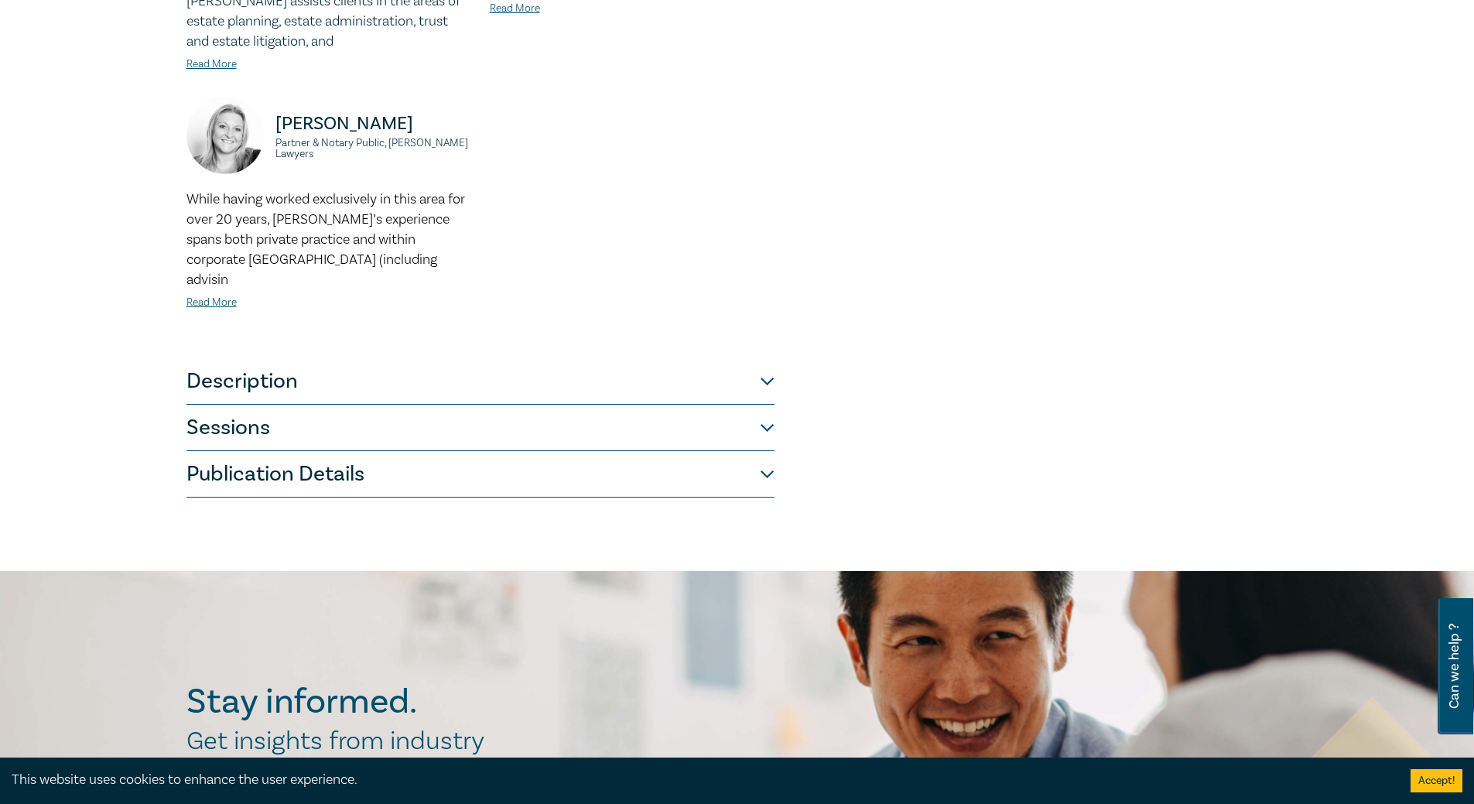
click at [672, 405] on button "Sessions" at bounding box center [480, 428] width 588 height 46
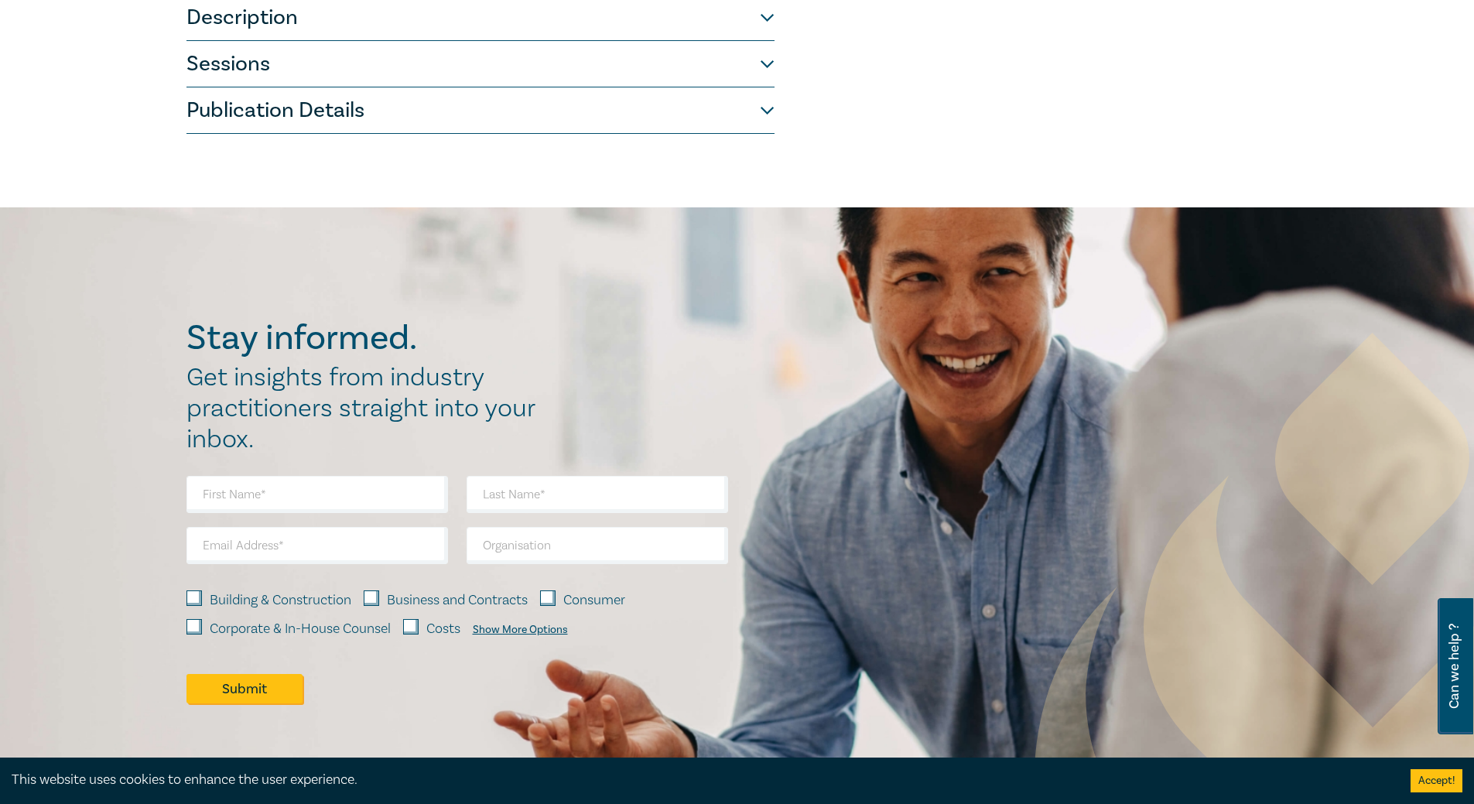
scroll to position [387, 0]
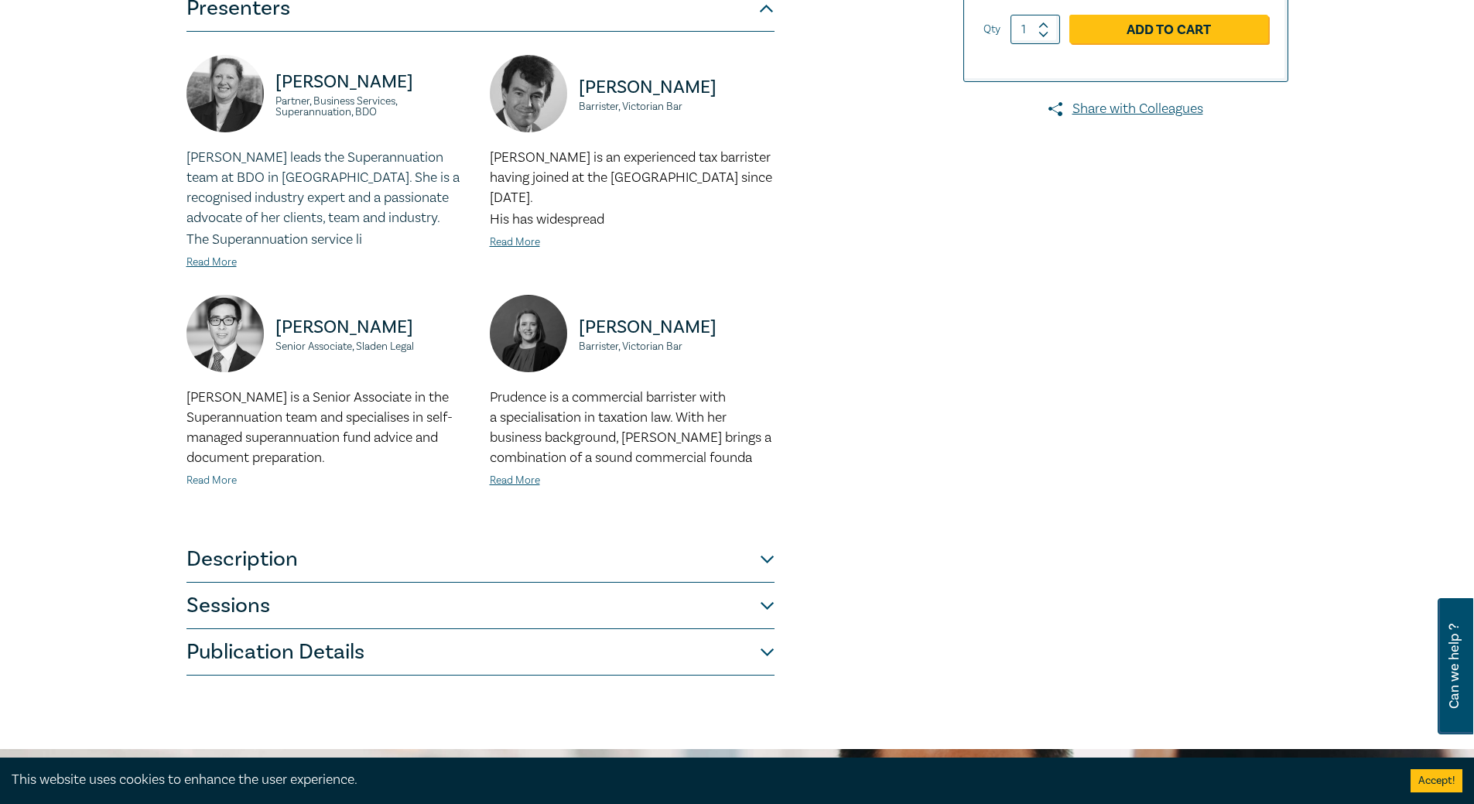
click at [224, 484] on link "Read More" at bounding box center [211, 481] width 50 height 14
click at [749, 614] on button "Sessions" at bounding box center [480, 606] width 588 height 46
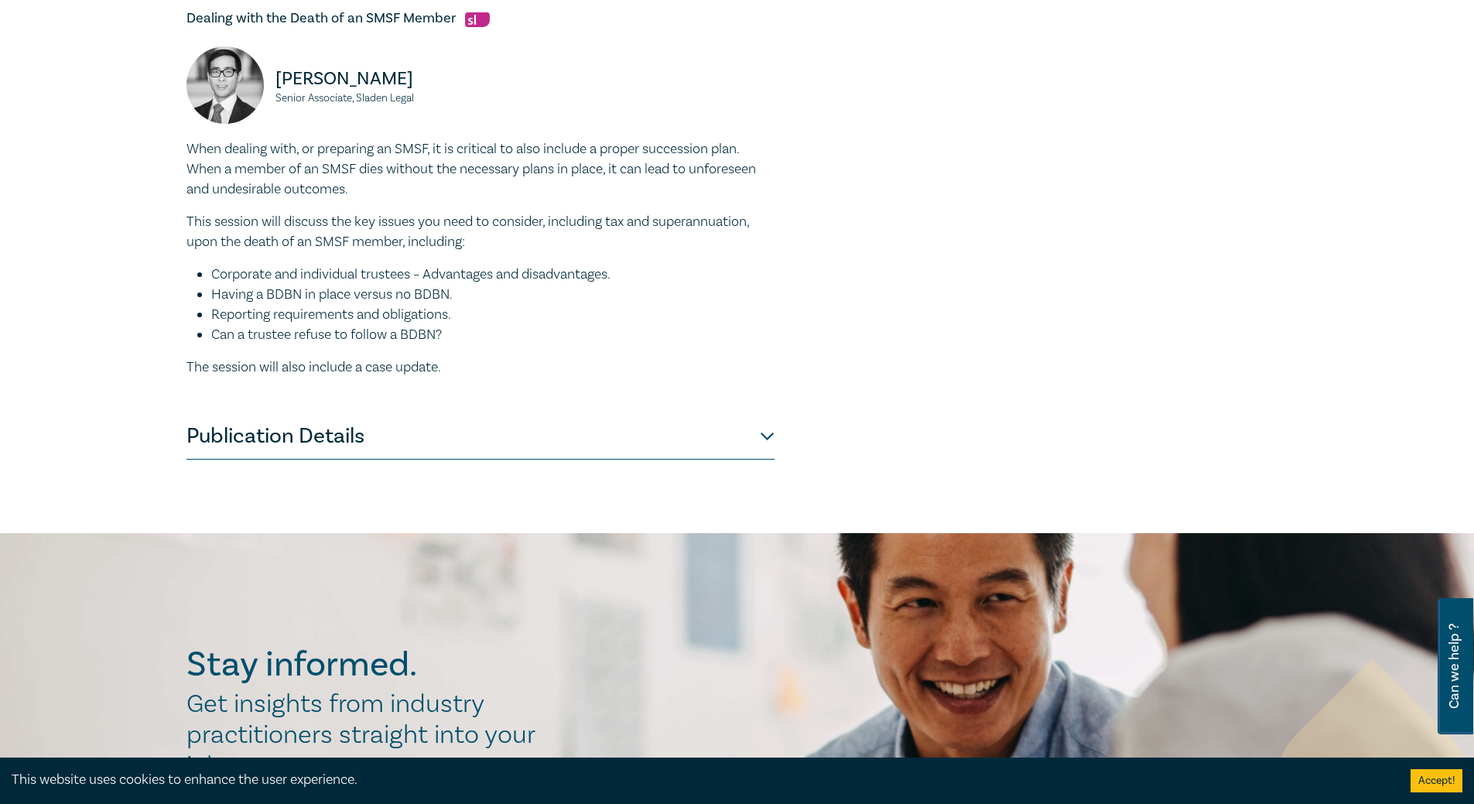
scroll to position [1393, 0]
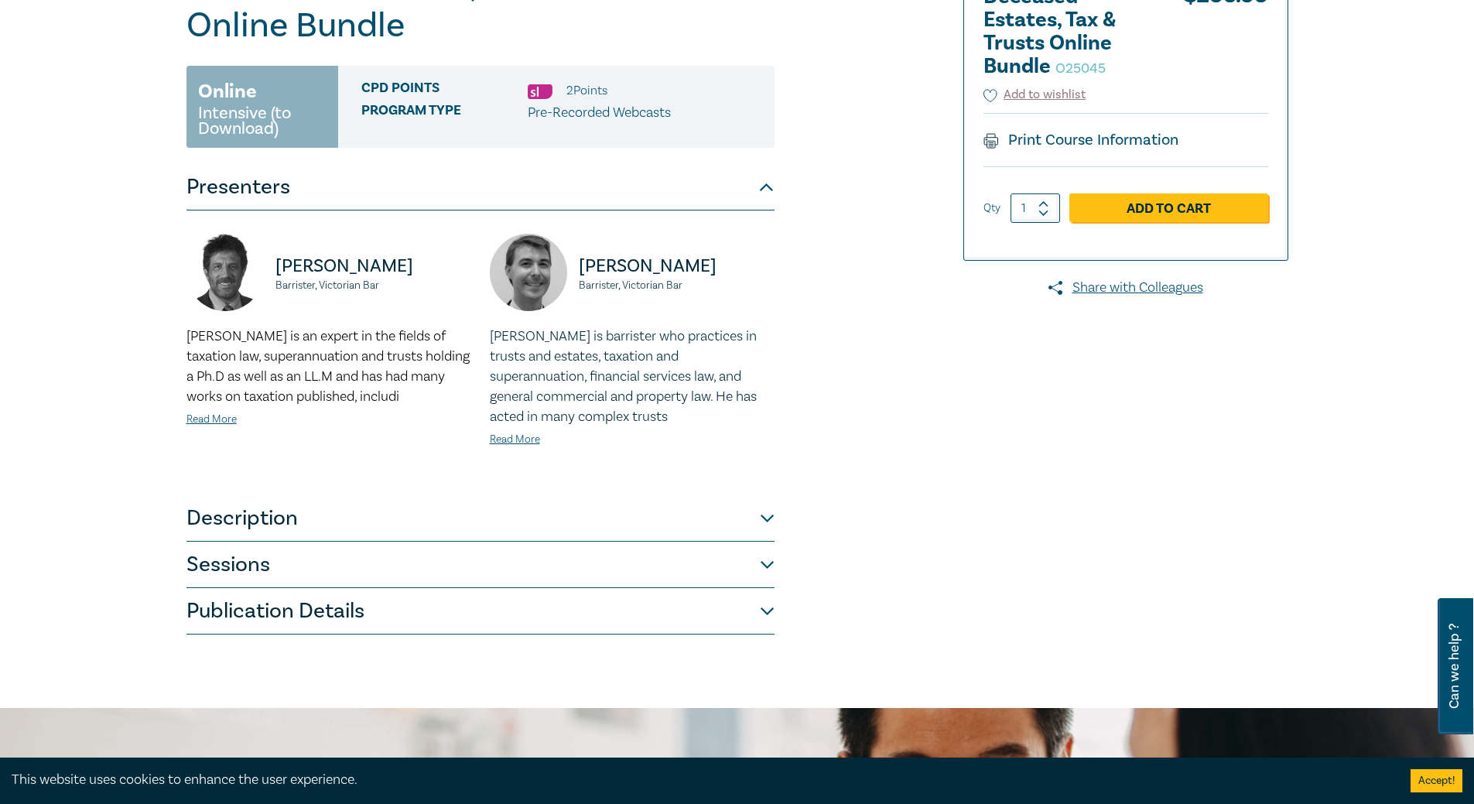
scroll to position [464, 0]
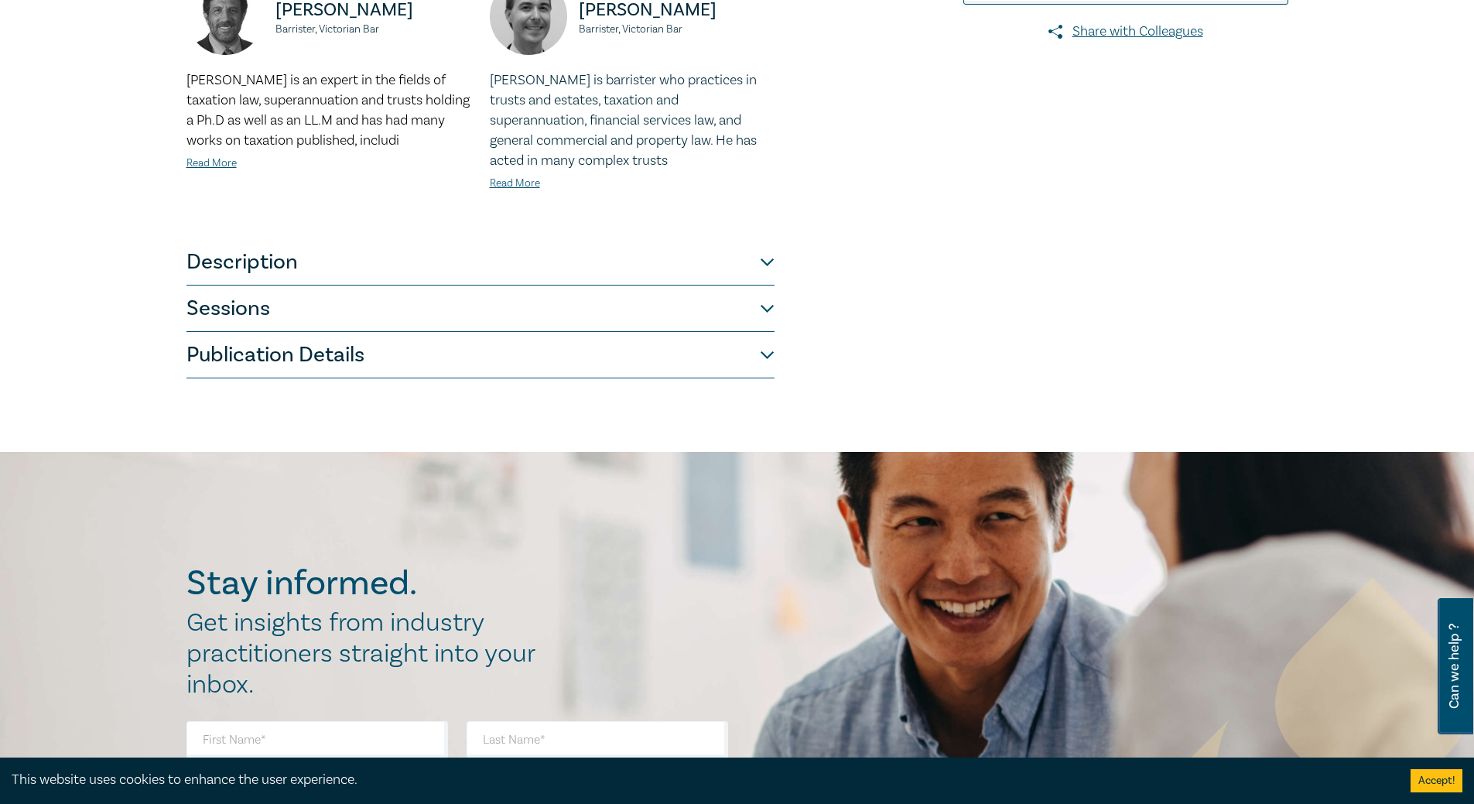
click at [735, 265] on button "Description" at bounding box center [480, 262] width 588 height 46
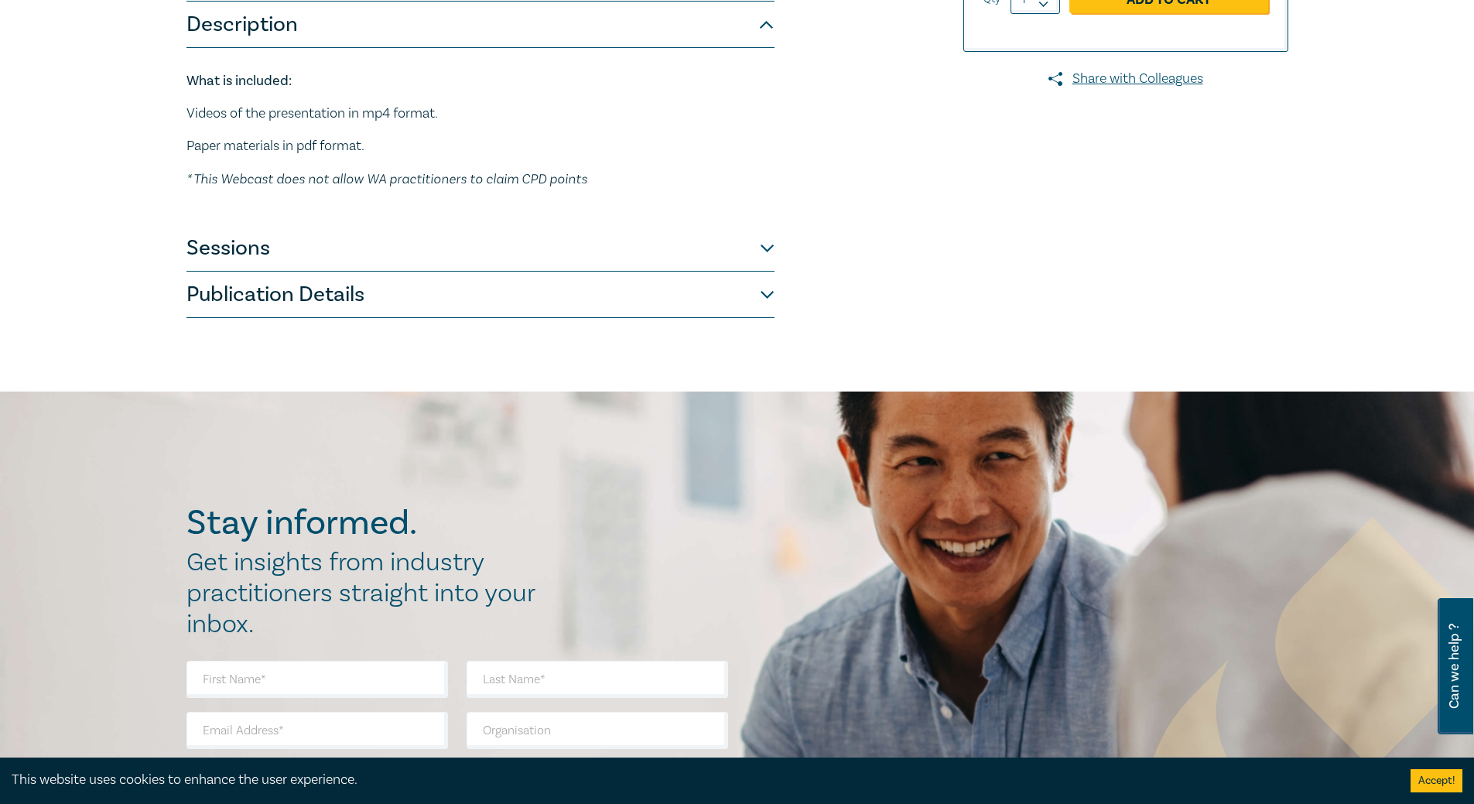
scroll to position [310, 0]
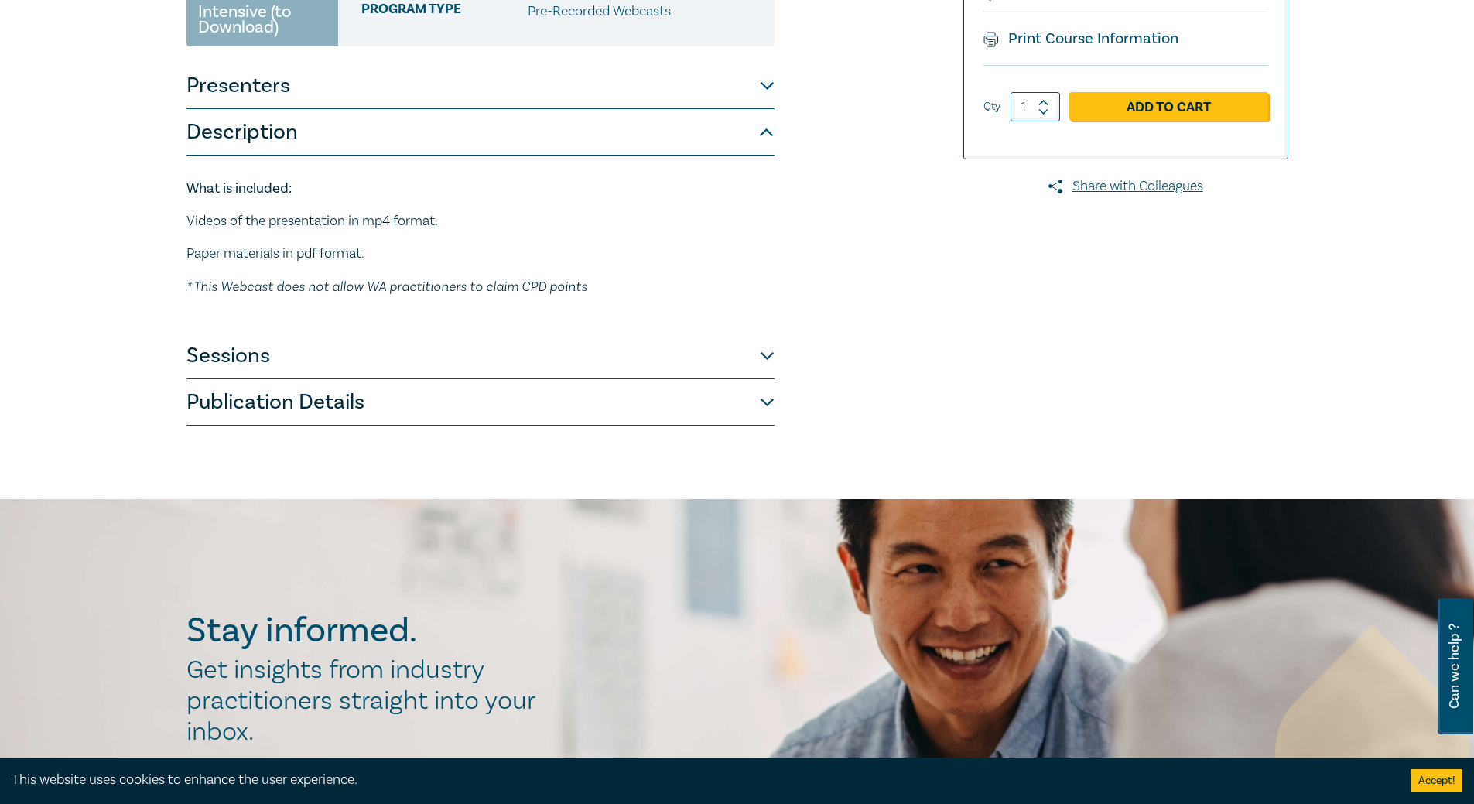
click at [678, 352] on button "Sessions" at bounding box center [480, 356] width 588 height 46
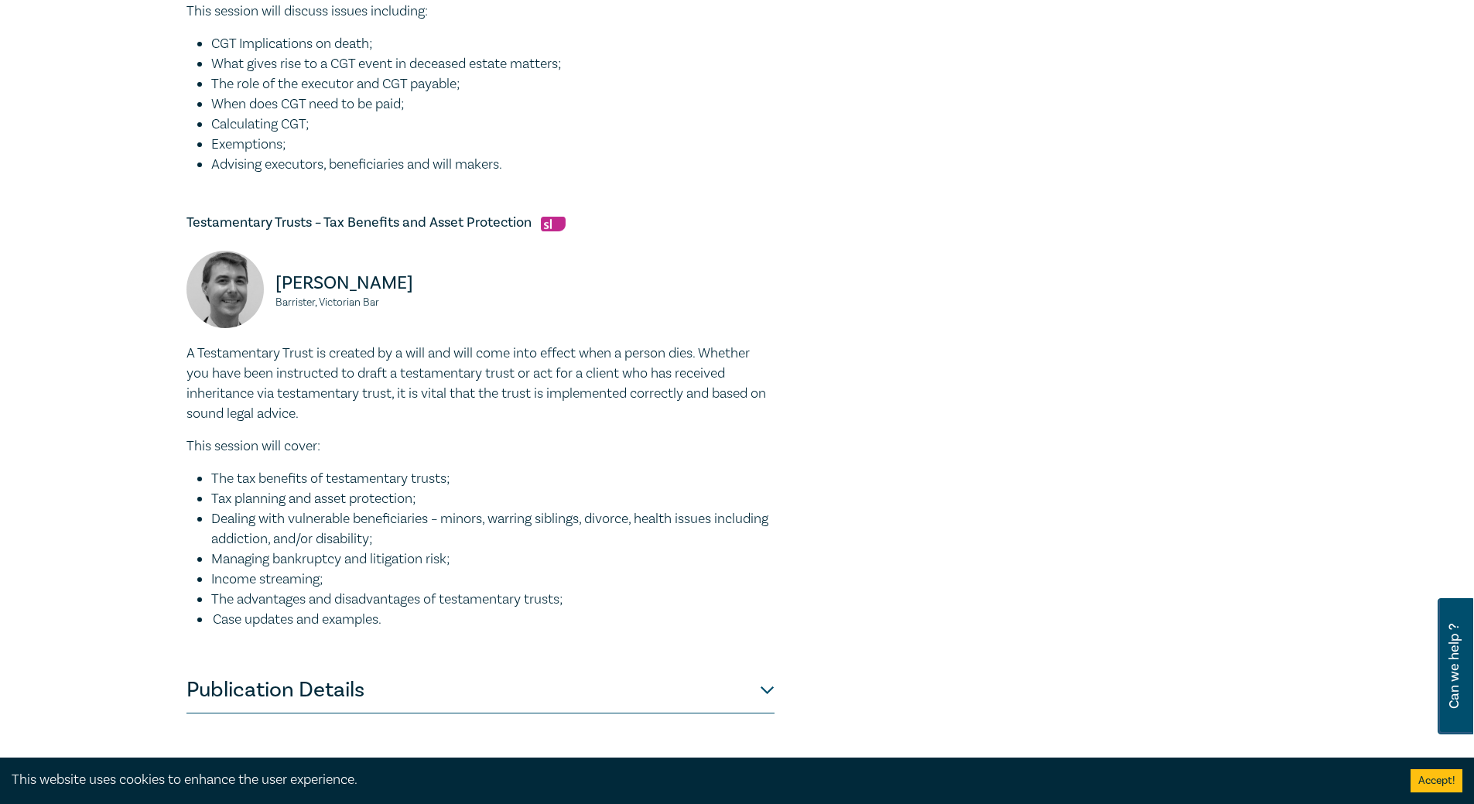
scroll to position [774, 0]
